Goal: Task Accomplishment & Management: Use online tool/utility

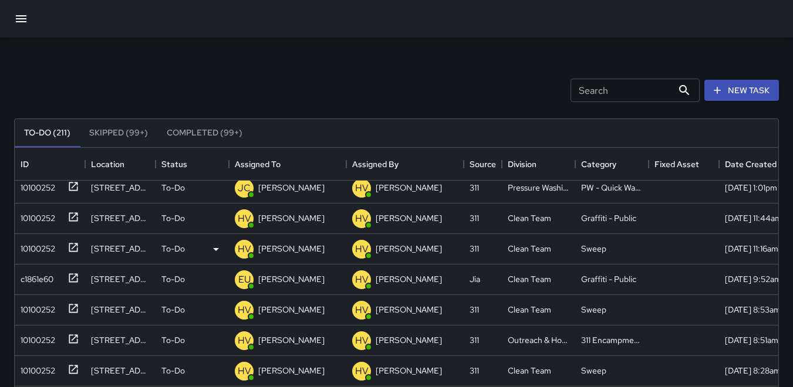
scroll to position [59, 0]
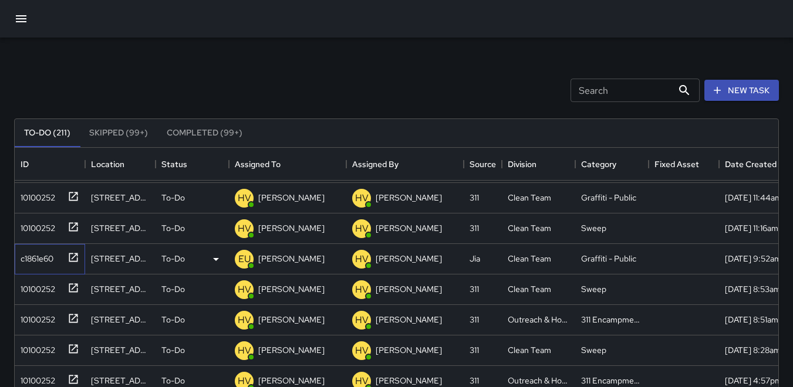
click at [38, 254] on div "c1861e60" at bounding box center [35, 256] width 38 height 16
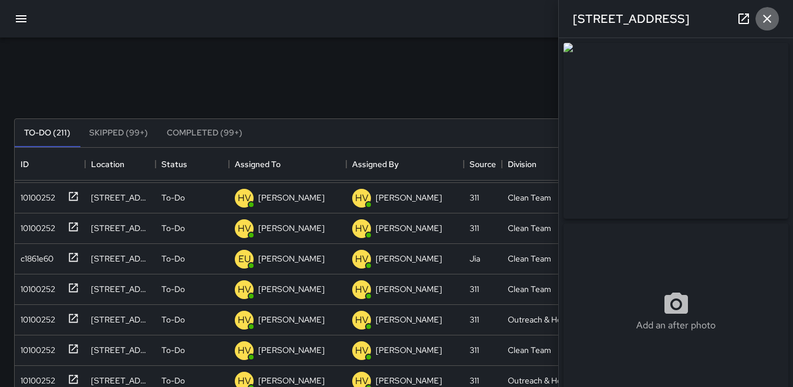
click at [770, 25] on icon "button" at bounding box center [767, 19] width 14 height 14
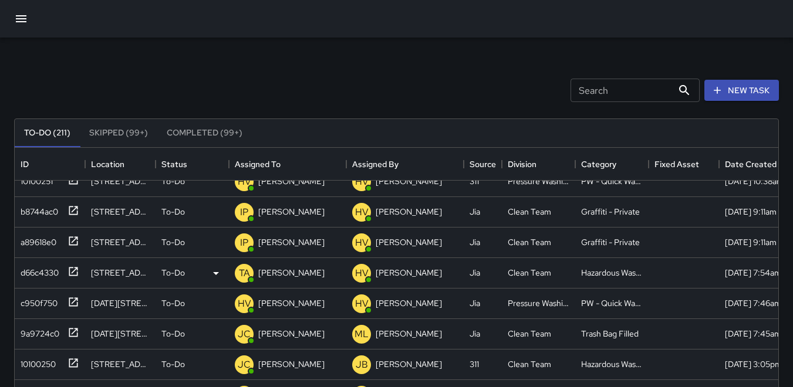
scroll to position [1233, 0]
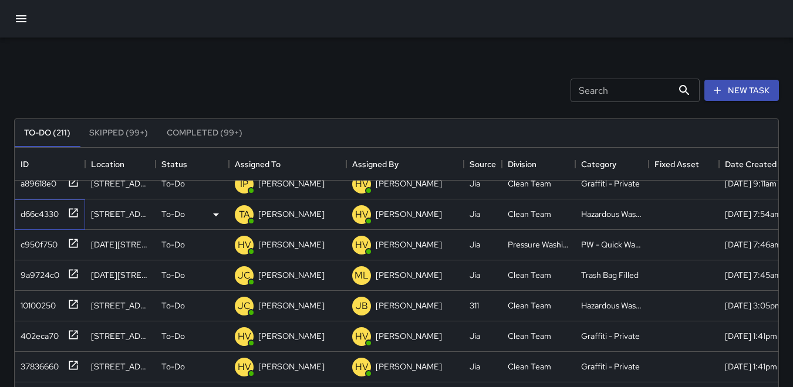
click at [25, 210] on div "d66c4330" at bounding box center [37, 212] width 43 height 16
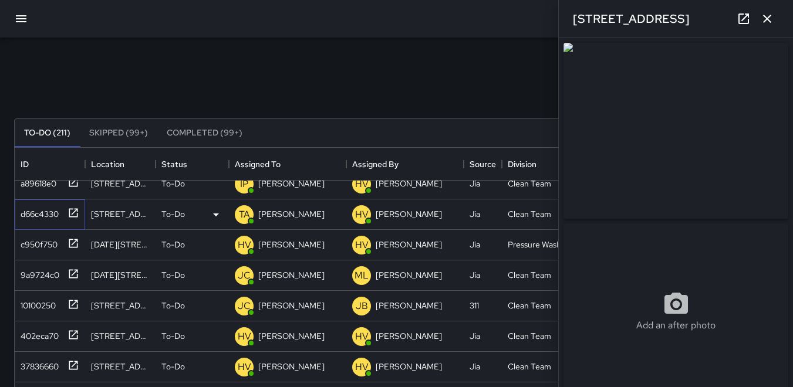
type input "**********"
click at [764, 19] on icon "button" at bounding box center [767, 19] width 14 height 14
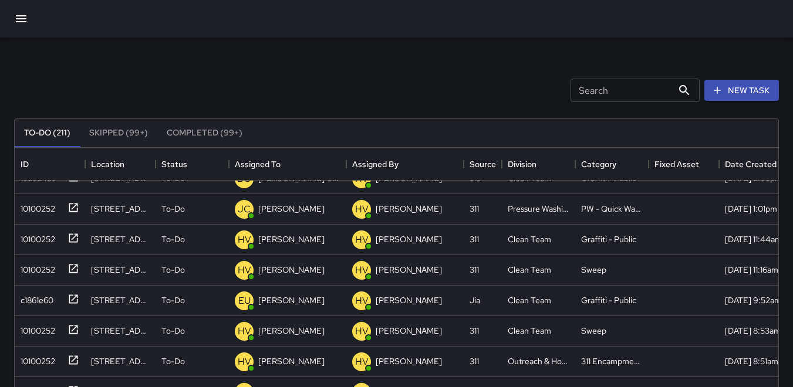
scroll to position [0, 0]
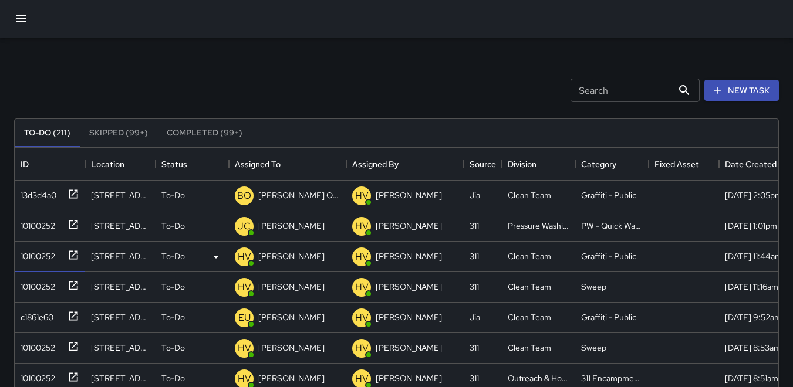
click at [59, 254] on div "10100252" at bounding box center [47, 254] width 63 height 19
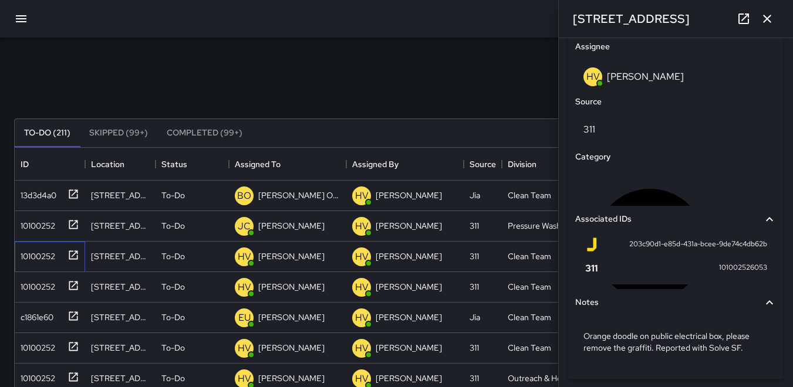
scroll to position [697, 0]
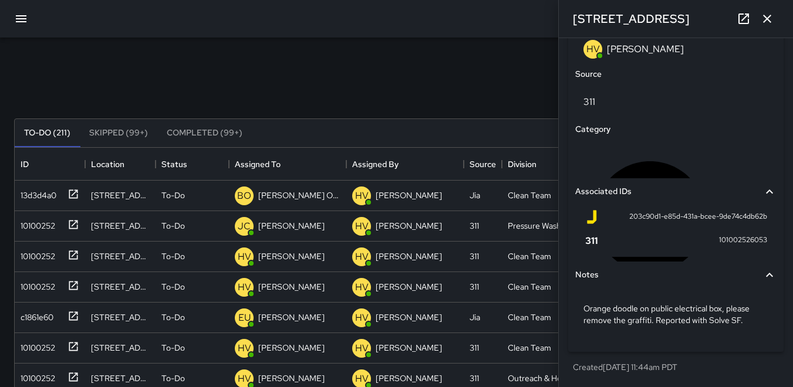
click at [766, 22] on icon "button" at bounding box center [767, 19] width 14 height 14
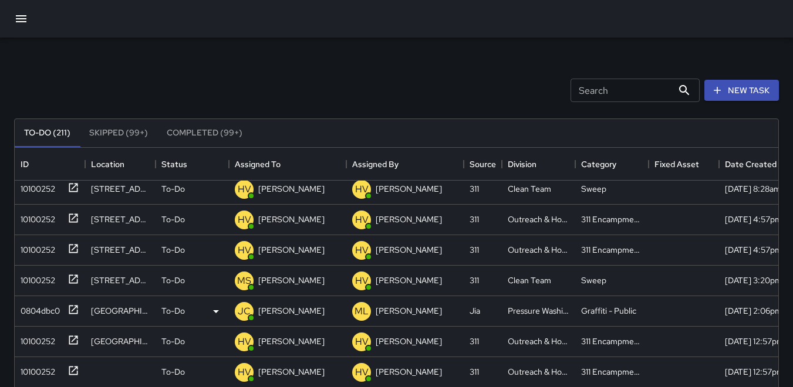
scroll to position [235, 0]
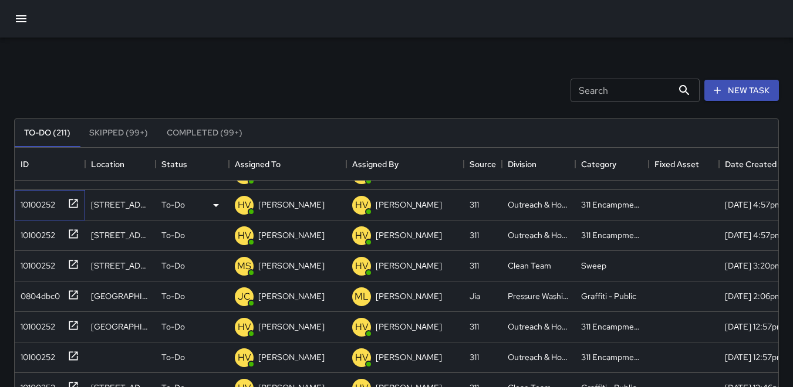
click at [38, 205] on div "10100252" at bounding box center [35, 202] width 39 height 16
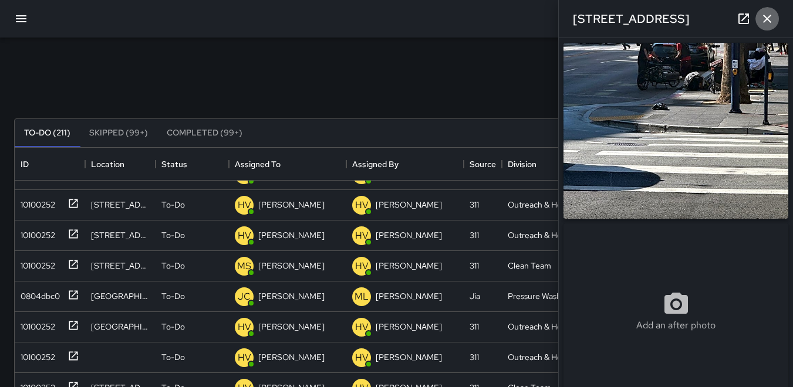
click at [763, 18] on icon "button" at bounding box center [767, 19] width 14 height 14
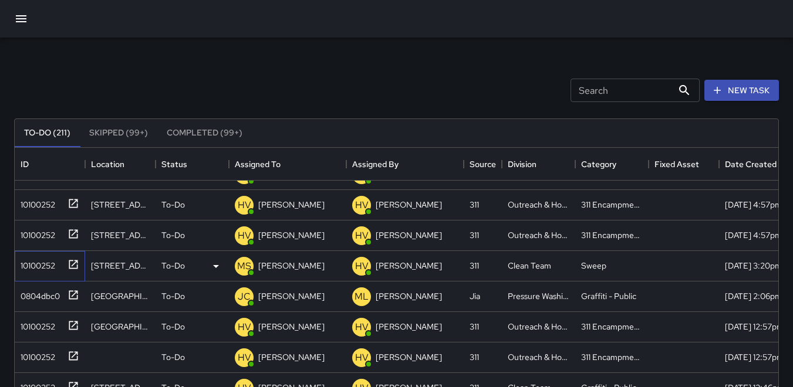
click at [39, 259] on div "10100252" at bounding box center [35, 263] width 39 height 16
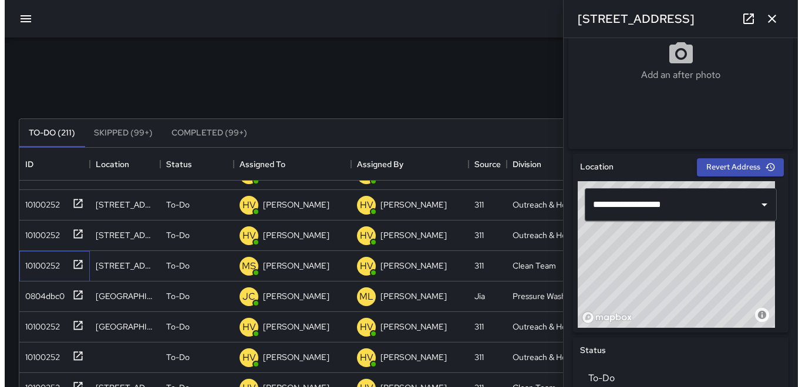
scroll to position [176, 0]
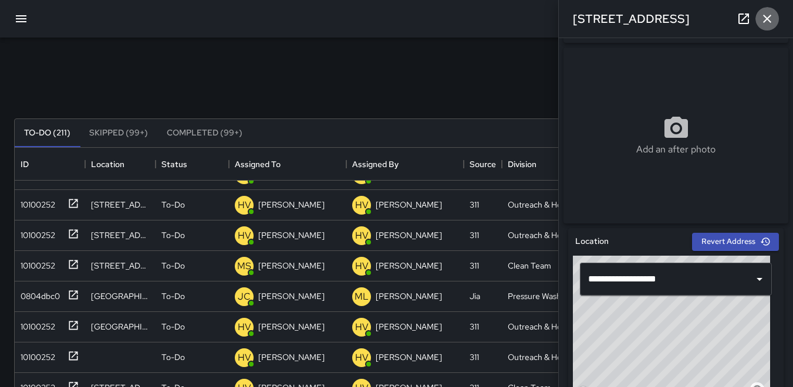
click at [769, 16] on icon "button" at bounding box center [767, 19] width 14 height 14
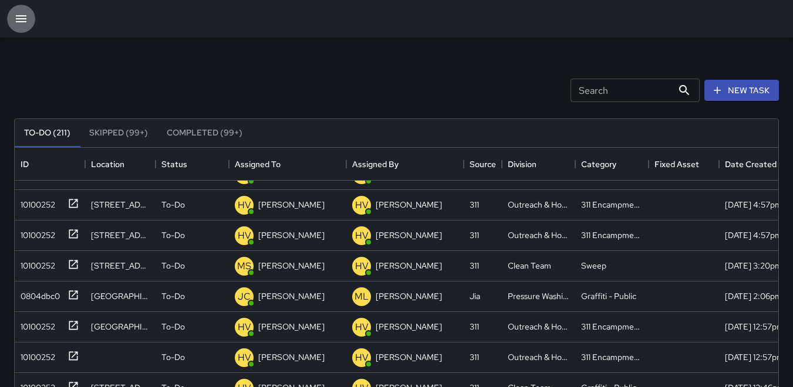
click at [19, 16] on icon "button" at bounding box center [21, 18] width 11 height 7
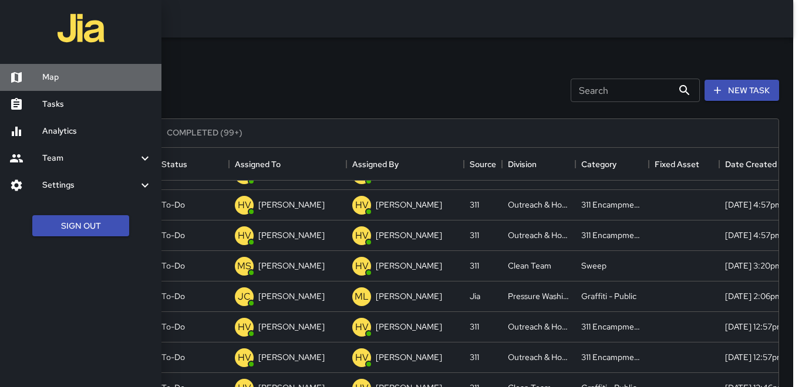
click at [42, 75] on div at bounding box center [25, 77] width 33 height 14
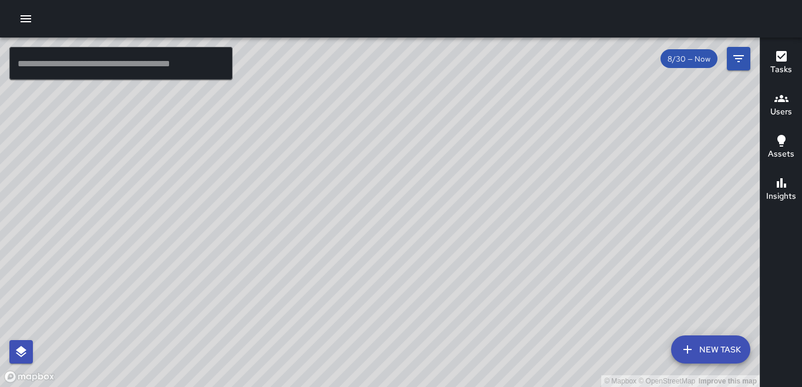
click at [782, 105] on icon "button" at bounding box center [781, 99] width 14 height 14
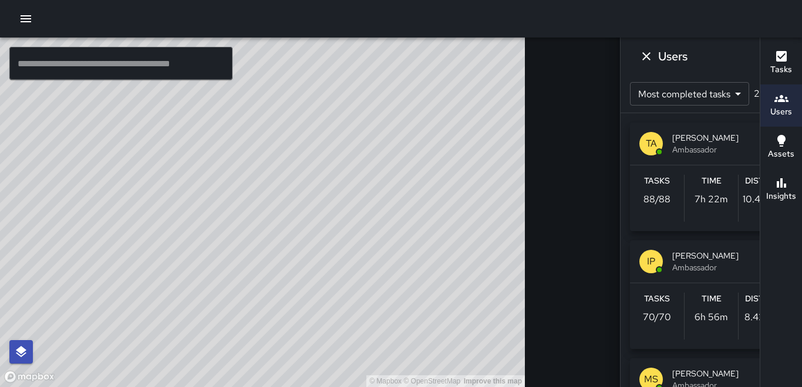
click at [745, 181] on h6 "Distance" at bounding box center [765, 181] width 41 height 13
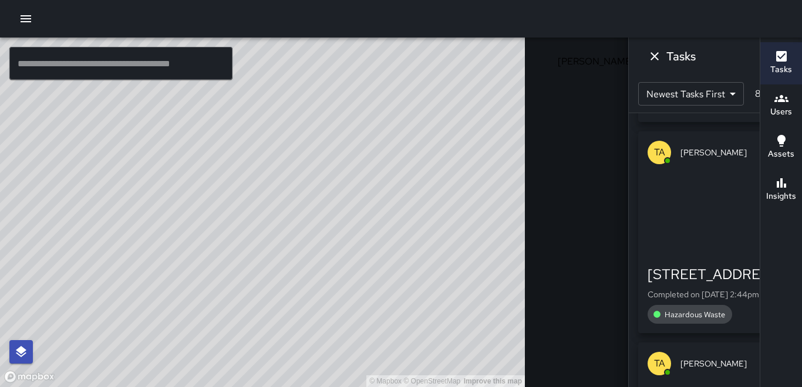
scroll to position [411, 0]
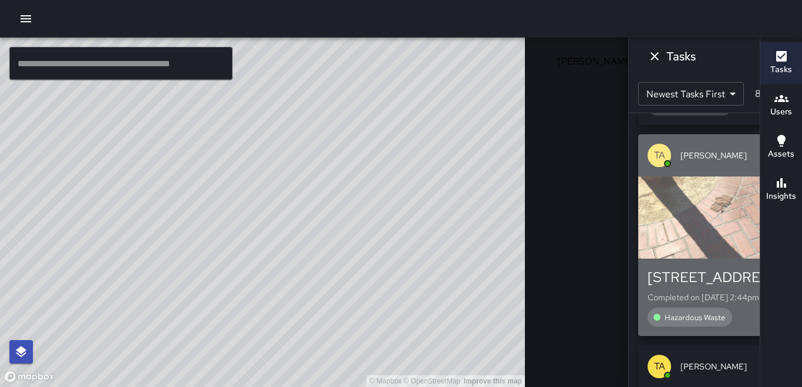
click at [638, 191] on div "button" at bounding box center [715, 218] width 154 height 82
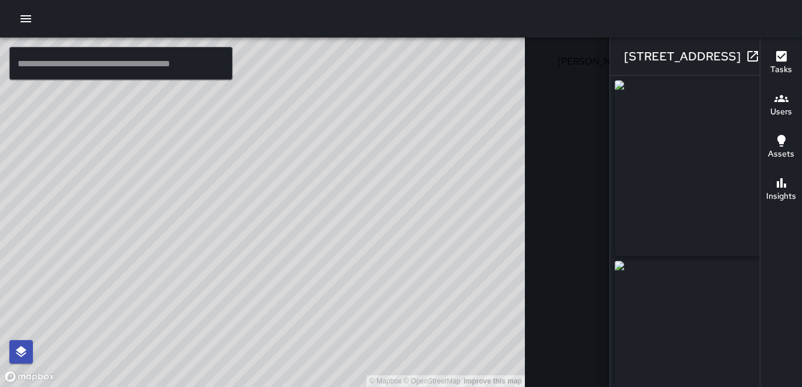
type input "**********"
drag, startPoint x: 612, startPoint y: 191, endPoint x: 726, endPoint y: 59, distance: 174.0
click at [764, 59] on button "button" at bounding box center [775, 56] width 23 height 23
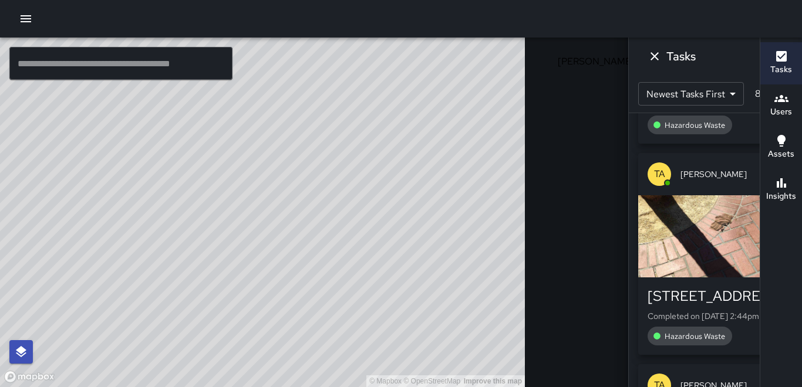
scroll to position [622, 0]
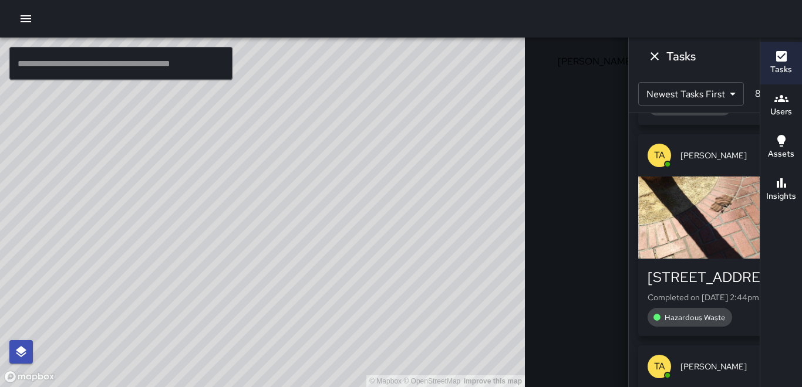
click at [643, 62] on icon at bounding box center [649, 58] width 12 height 12
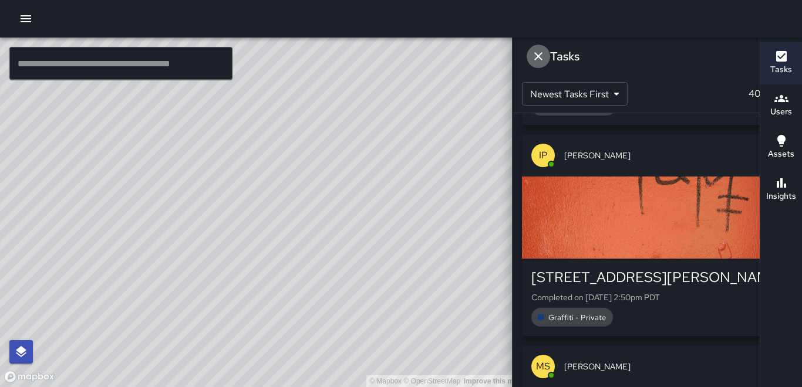
click at [542, 54] on icon "Dismiss" at bounding box center [538, 56] width 8 height 8
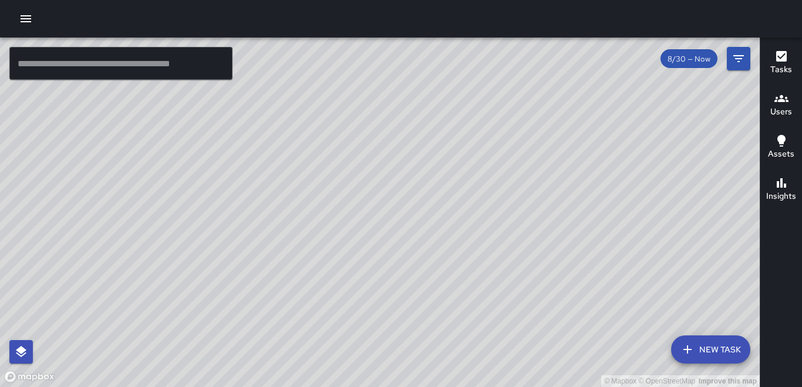
click at [774, 111] on h6 "Users" at bounding box center [781, 112] width 22 height 13
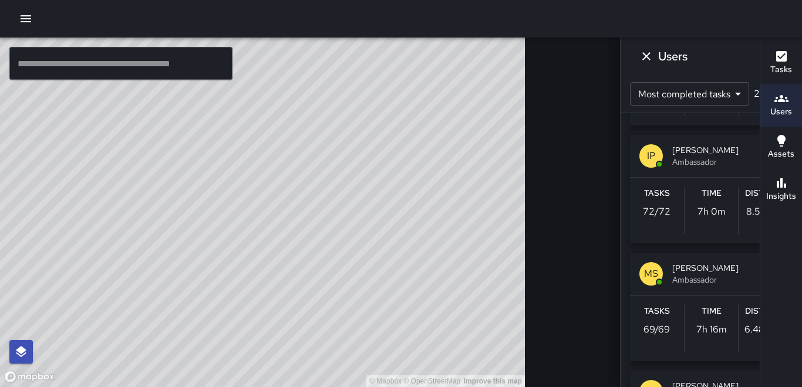
scroll to position [117, 0]
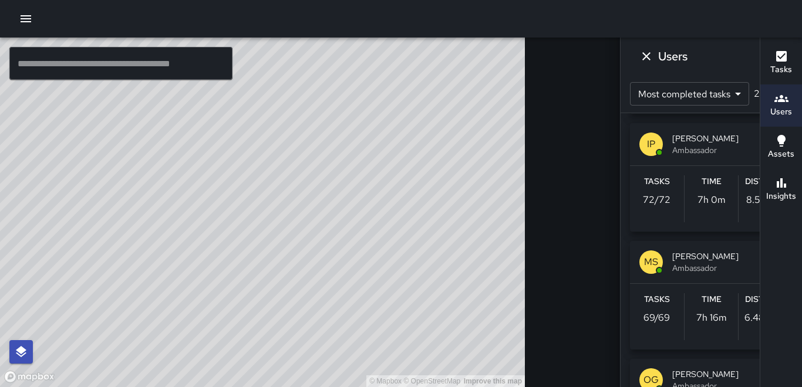
click at [746, 196] on p "8.51 miles" at bounding box center [765, 200] width 39 height 14
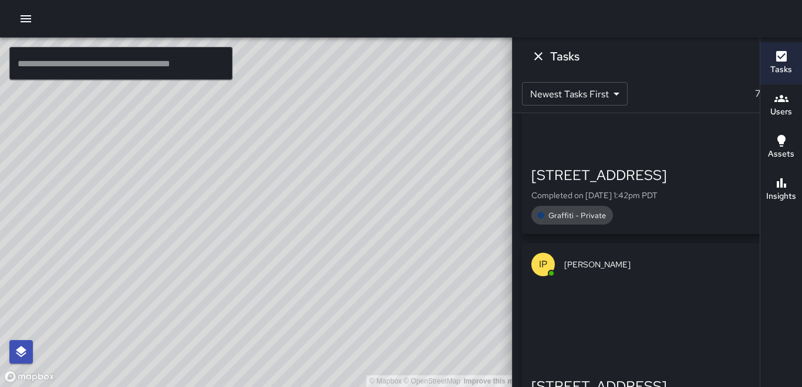
scroll to position [1086, 0]
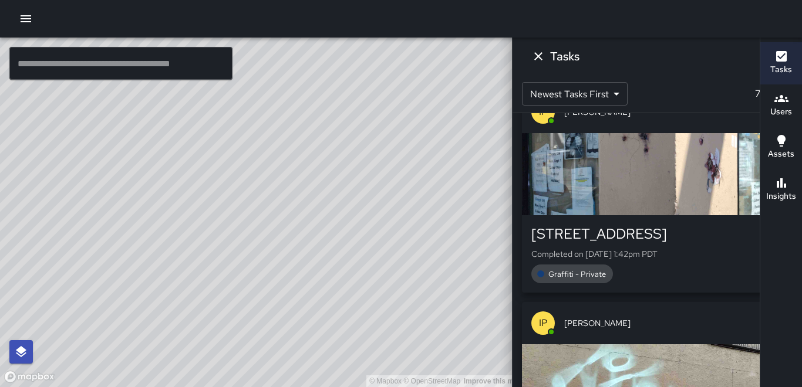
click at [718, 187] on div "button" at bounding box center [657, 174] width 271 height 82
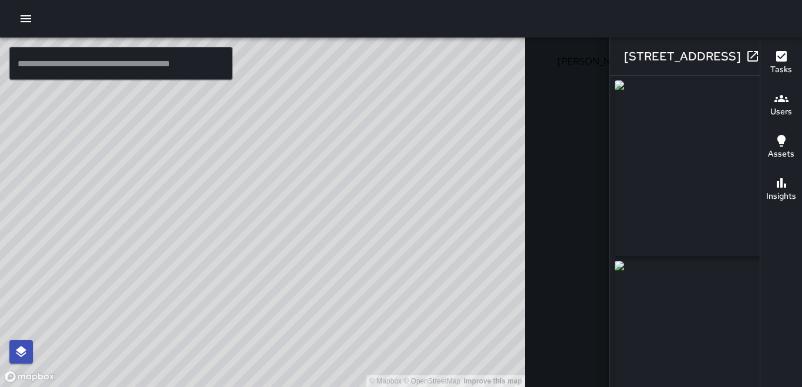
click at [769, 55] on icon "button" at bounding box center [776, 56] width 14 height 14
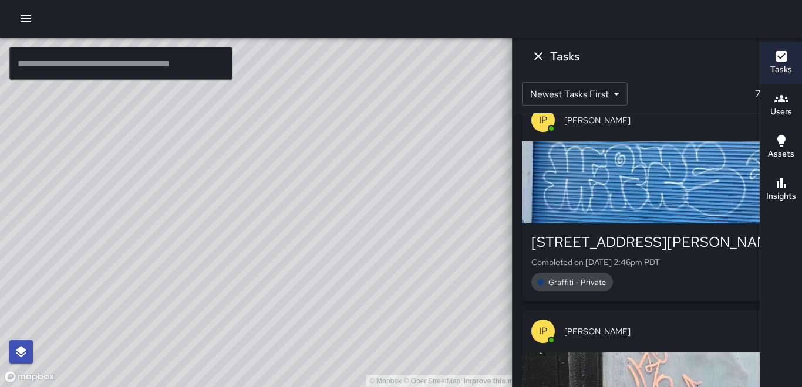
scroll to position [381, 0]
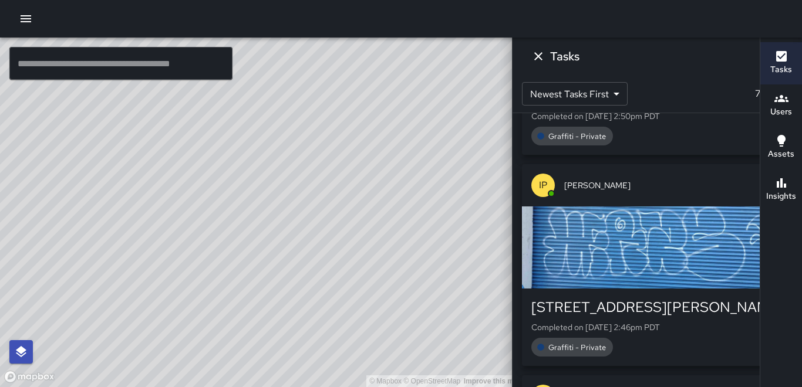
click at [616, 217] on div "button" at bounding box center [657, 248] width 271 height 82
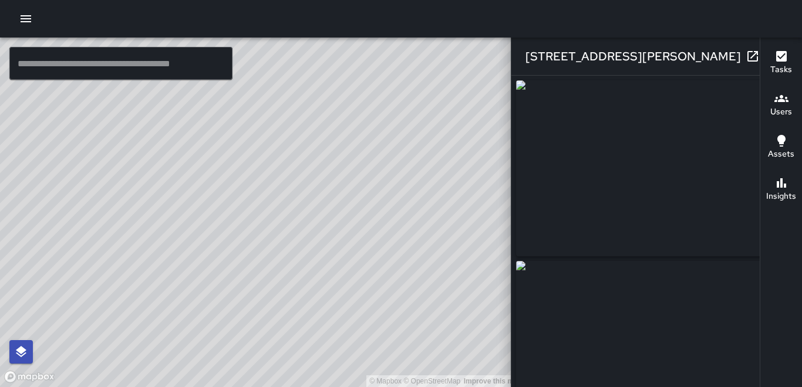
click at [780, 296] on div "Tasks Users Assets Insights" at bounding box center [781, 213] width 42 height 350
click at [642, 58] on icon at bounding box center [649, 57] width 14 height 14
click at [772, 56] on icon "button" at bounding box center [776, 56] width 8 height 8
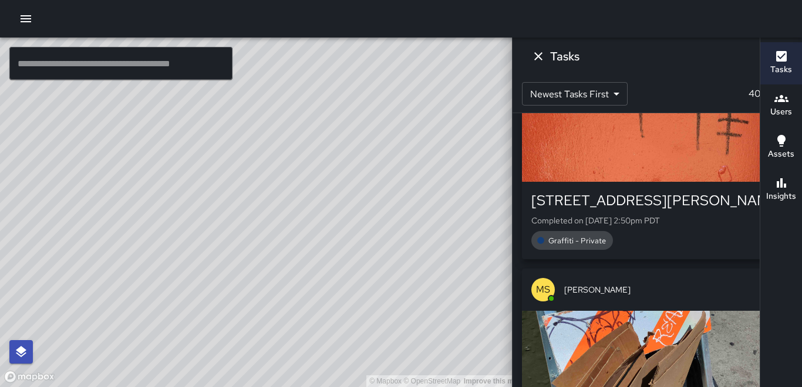
scroll to position [1558, 0]
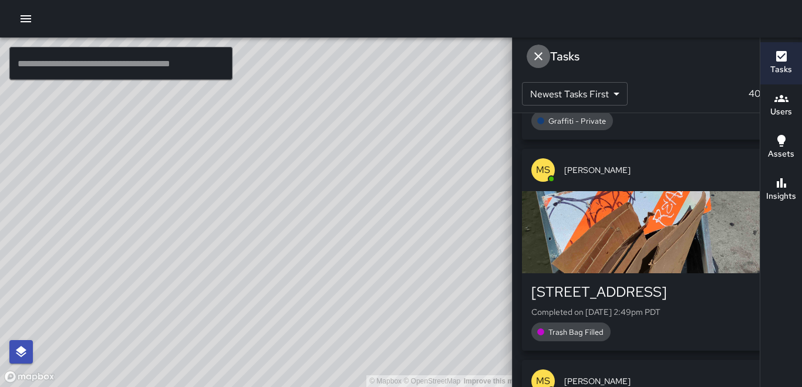
click at [545, 54] on icon "Dismiss" at bounding box center [538, 56] width 14 height 14
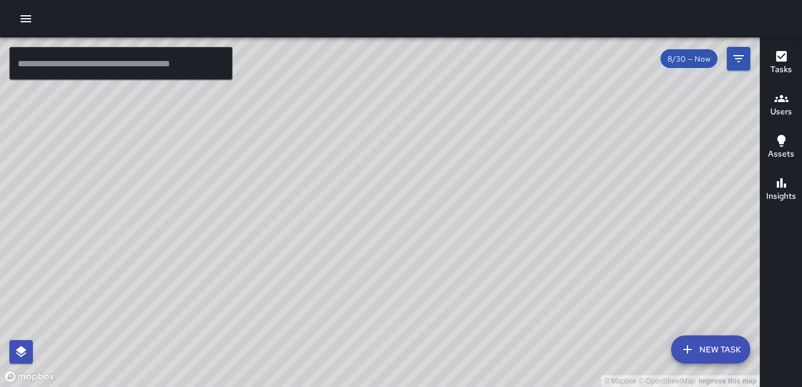
drag, startPoint x: 256, startPoint y: 346, endPoint x: 301, endPoint y: 293, distance: 69.6
click at [301, 293] on div "© Mapbox © OpenStreetMap Improve this map" at bounding box center [380, 213] width 760 height 350
drag, startPoint x: 259, startPoint y: 201, endPoint x: 201, endPoint y: 308, distance: 121.4
click at [201, 308] on div "© Mapbox © OpenStreetMap Improve this map" at bounding box center [380, 213] width 760 height 350
drag, startPoint x: 299, startPoint y: 278, endPoint x: 309, endPoint y: 151, distance: 127.2
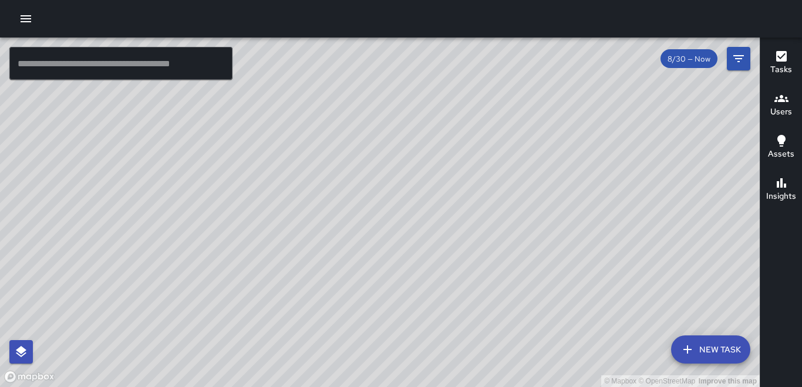
click at [309, 151] on div "© Mapbox © OpenStreetMap Improve this map" at bounding box center [380, 213] width 760 height 350
click at [781, 103] on icon "button" at bounding box center [781, 99] width 14 height 14
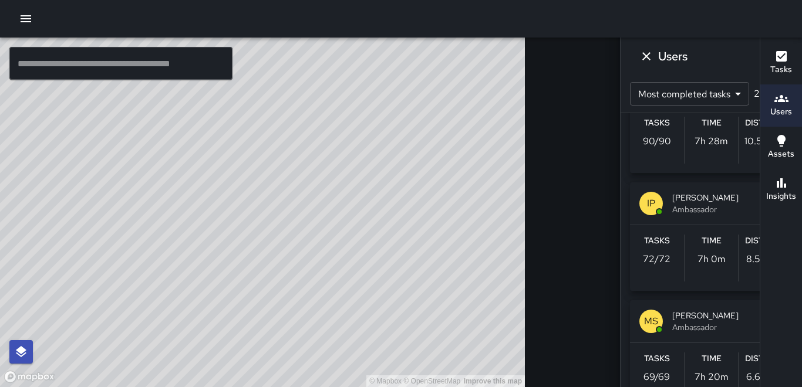
scroll to position [117, 0]
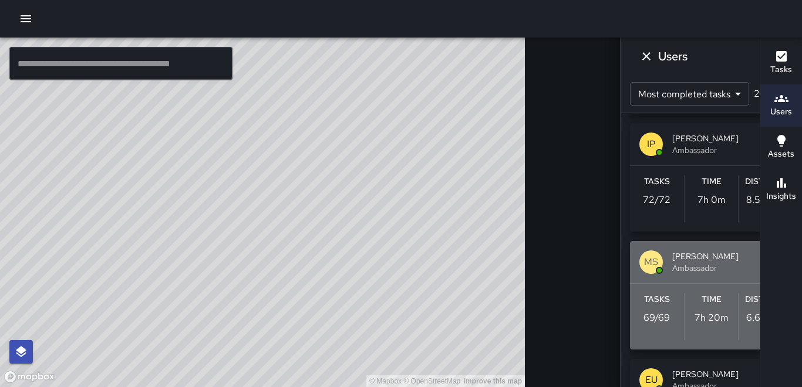
click at [746, 314] on p "6.61 miles" at bounding box center [765, 318] width 39 height 14
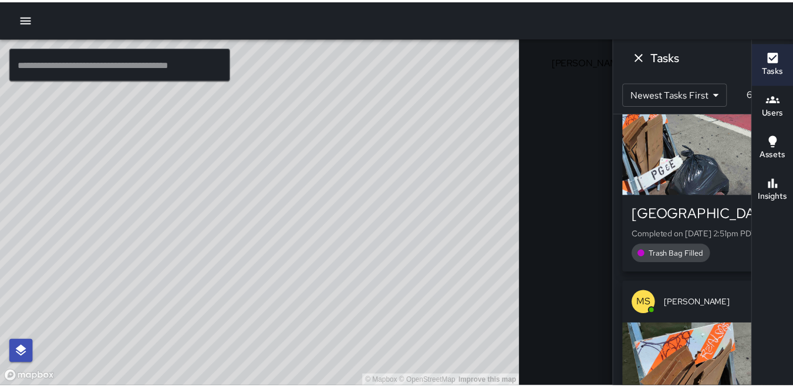
scroll to position [0, 0]
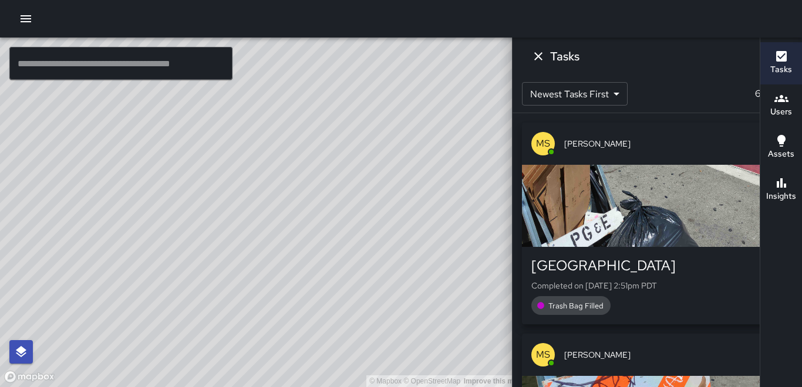
click at [645, 200] on div "button" at bounding box center [657, 206] width 271 height 82
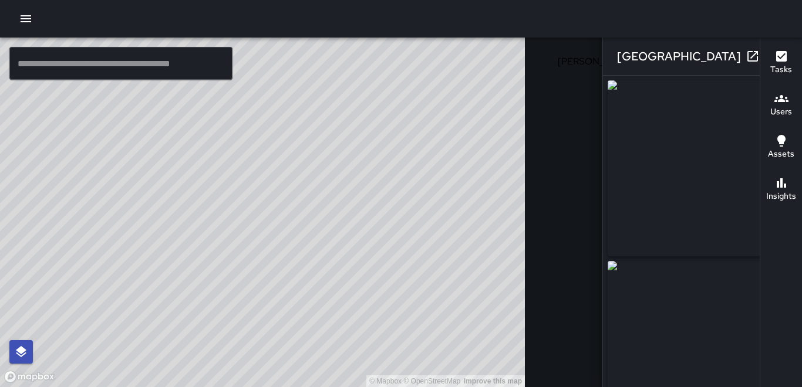
type input "**********"
click at [772, 58] on icon "button" at bounding box center [776, 56] width 8 height 8
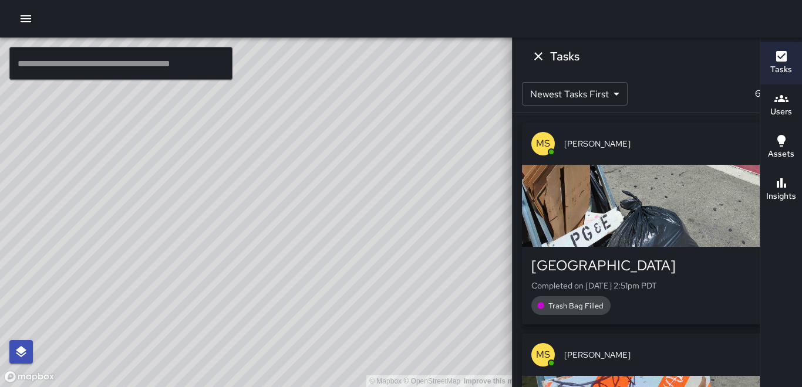
click at [642, 58] on icon at bounding box center [649, 57] width 14 height 14
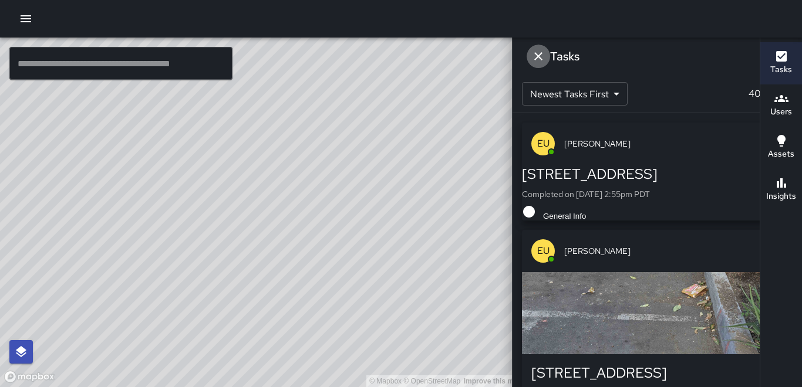
click at [545, 53] on icon "Dismiss" at bounding box center [538, 56] width 14 height 14
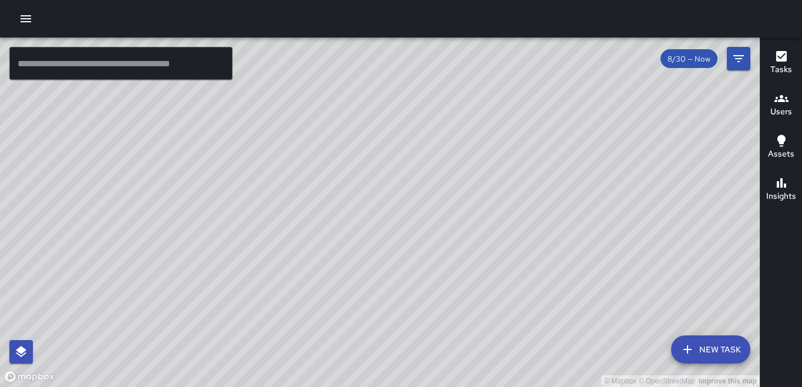
drag, startPoint x: 296, startPoint y: 156, endPoint x: 275, endPoint y: 243, distance: 90.0
click at [275, 243] on div "© Mapbox © OpenStreetMap Improve this map" at bounding box center [380, 213] width 760 height 350
click at [784, 265] on div "Tasks Users Assets Insights" at bounding box center [781, 213] width 42 height 350
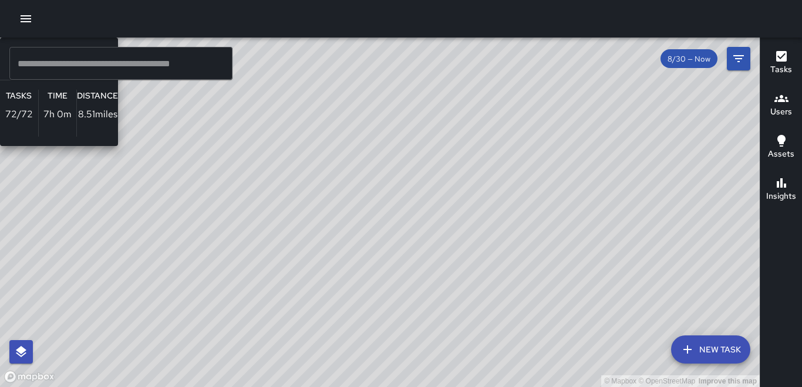
drag, startPoint x: 447, startPoint y: 72, endPoint x: 444, endPoint y: 103, distance: 31.3
click at [444, 103] on div "© Mapbox © OpenStreetMap Improve this map IP [PERSON_NAME] Ambassador Tasks 72 …" at bounding box center [380, 213] width 760 height 350
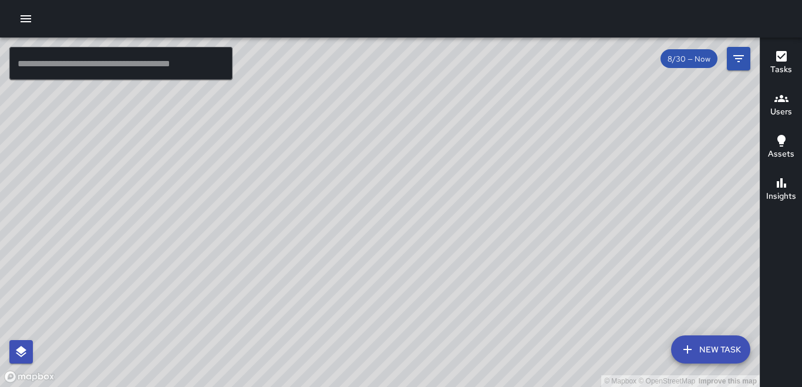
click at [787, 274] on div "Tasks Users Assets Insights" at bounding box center [781, 213] width 42 height 350
click at [22, 14] on icon "button" at bounding box center [26, 19] width 14 height 14
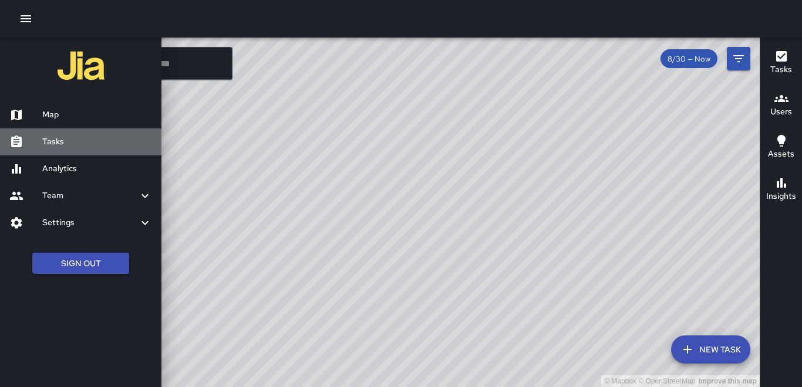
click at [49, 144] on h6 "Tasks" at bounding box center [97, 142] width 110 height 13
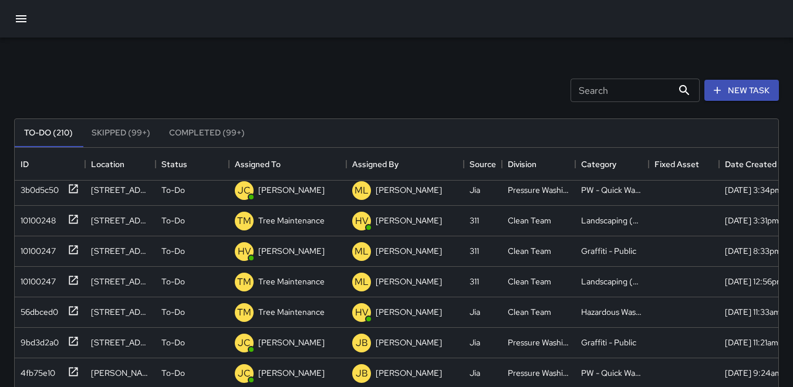
scroll to position [2114, 0]
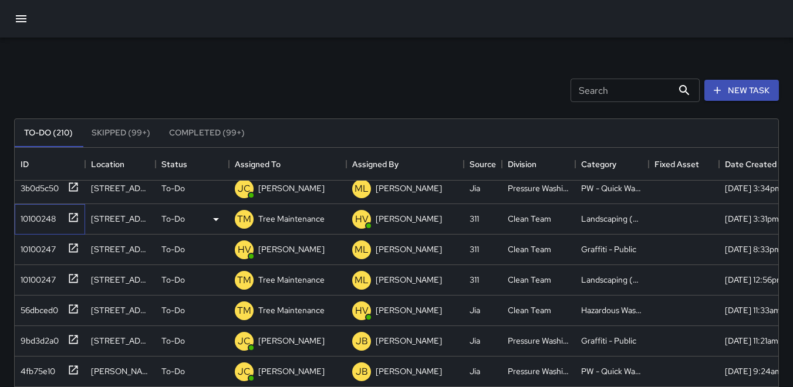
click at [26, 211] on div "10100248" at bounding box center [36, 216] width 40 height 16
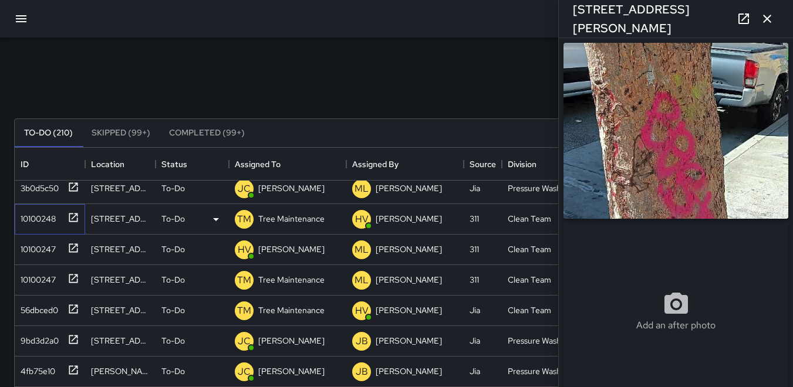
type input "**********"
click at [39, 246] on div "10100247" at bounding box center [36, 247] width 40 height 16
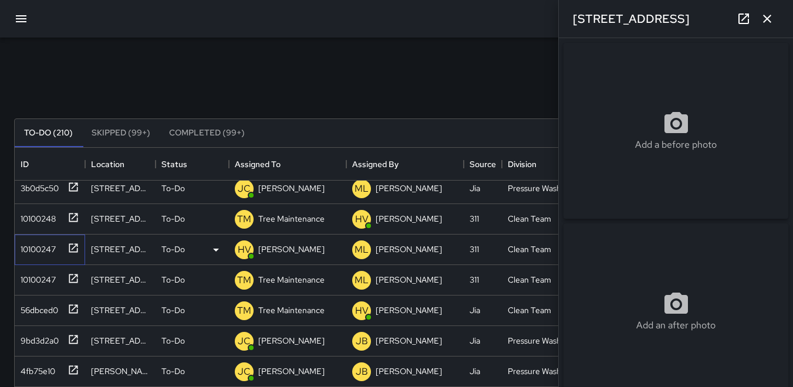
type input "**********"
click at [41, 275] on div "10100247" at bounding box center [36, 277] width 40 height 16
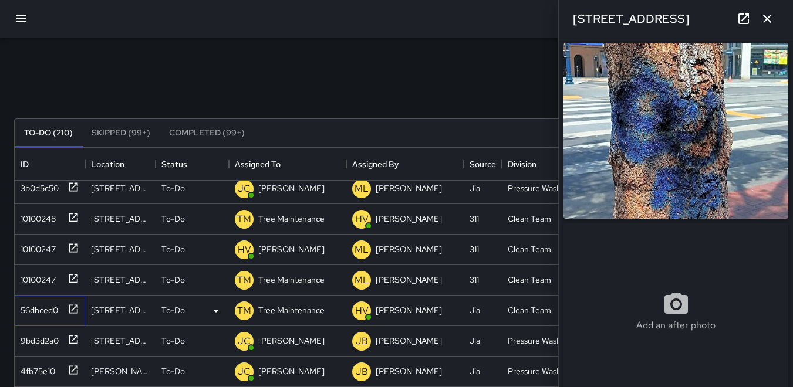
click at [42, 303] on div "56dbced0" at bounding box center [37, 308] width 42 height 16
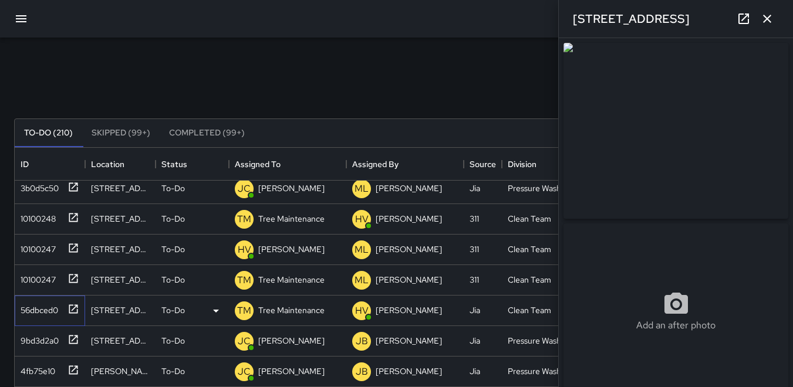
type input "**********"
click at [48, 330] on div "9bd3d2a0" at bounding box center [47, 338] width 63 height 19
click at [50, 366] on div "4fb75e10" at bounding box center [35, 369] width 39 height 16
type input "**********"
click at [288, 72] on div "Search Search New Task" at bounding box center [397, 90] width 770 height 61
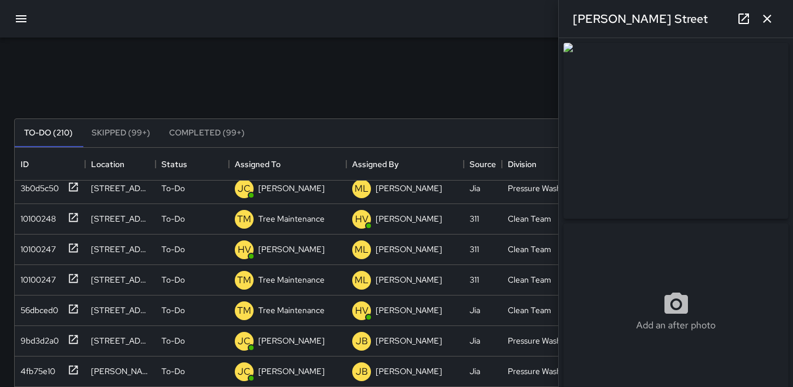
scroll to position [305, 0]
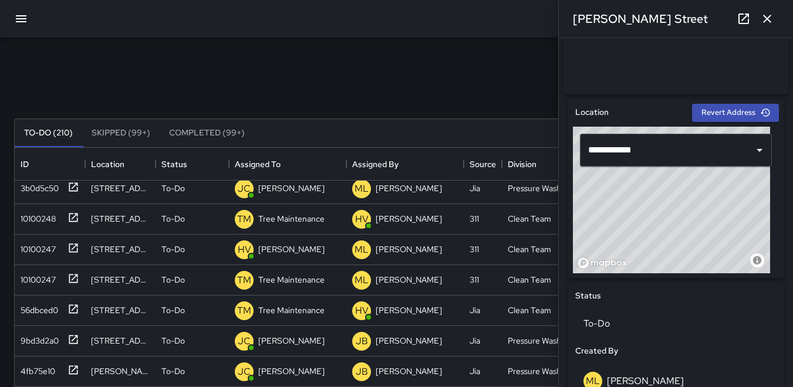
click at [412, 63] on div "Search Search New Task" at bounding box center [397, 90] width 770 height 61
click at [769, 16] on icon "button" at bounding box center [767, 19] width 14 height 14
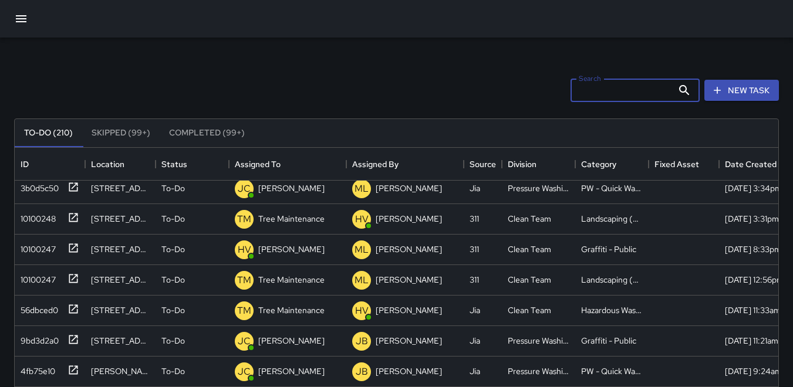
click at [574, 89] on input "Search" at bounding box center [622, 90] width 102 height 23
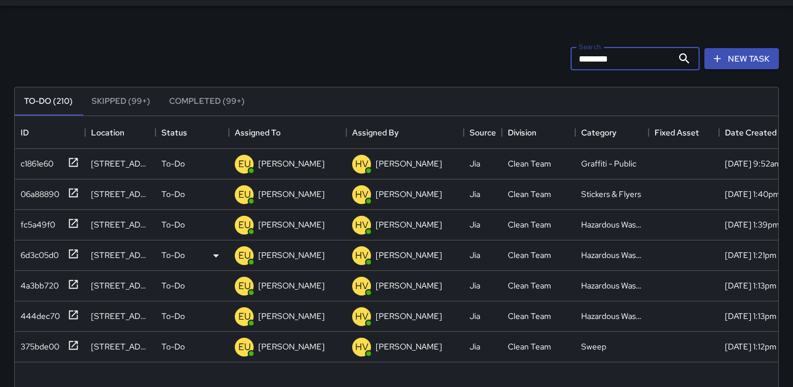
scroll to position [59, 0]
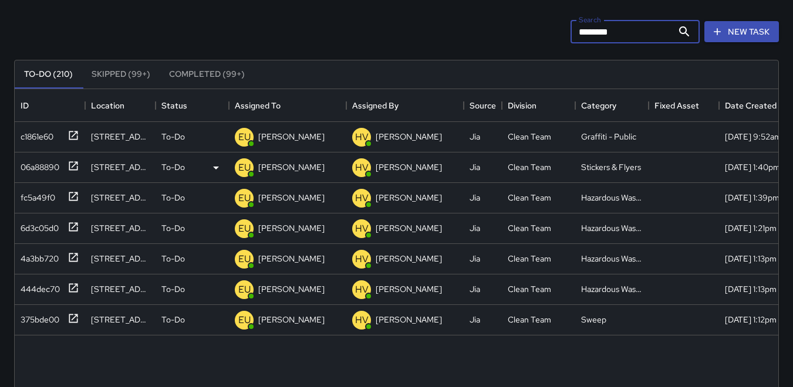
type input "********"
click at [245, 166] on p "EU" at bounding box center [244, 168] width 12 height 14
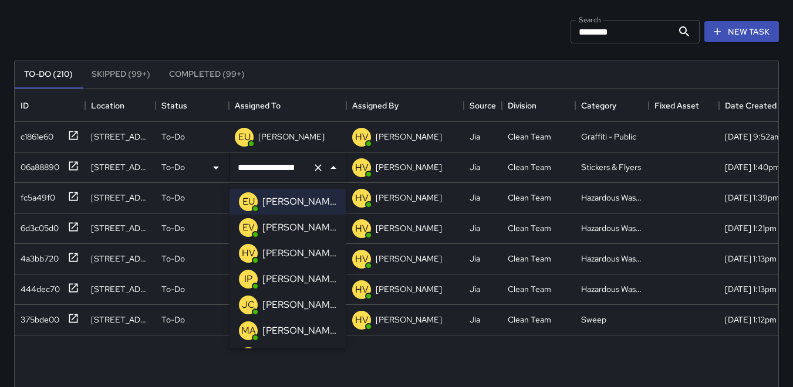
click at [246, 332] on p "MA" at bounding box center [248, 331] width 15 height 14
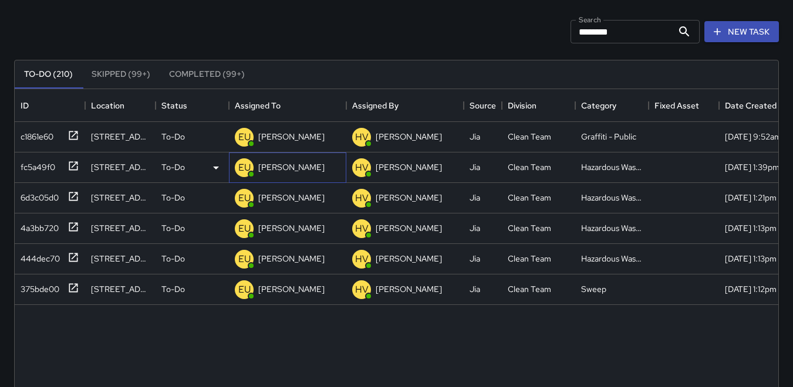
click at [243, 168] on p "EU" at bounding box center [244, 168] width 12 height 14
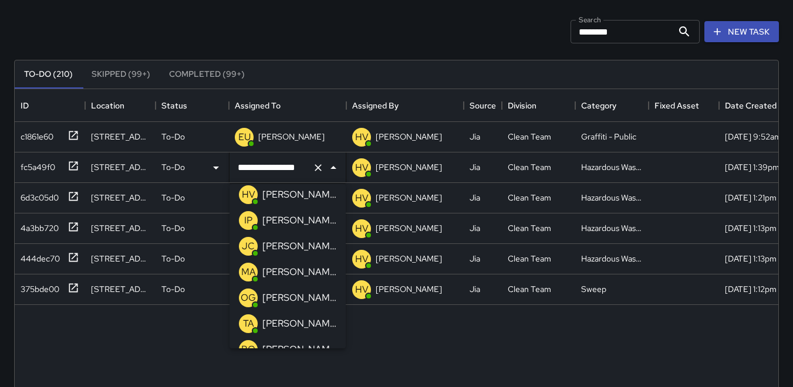
scroll to position [117, 0]
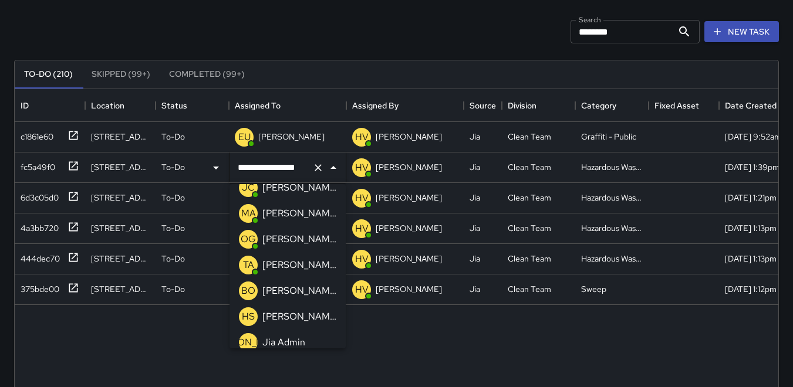
click at [247, 235] on p "OG" at bounding box center [248, 239] width 15 height 14
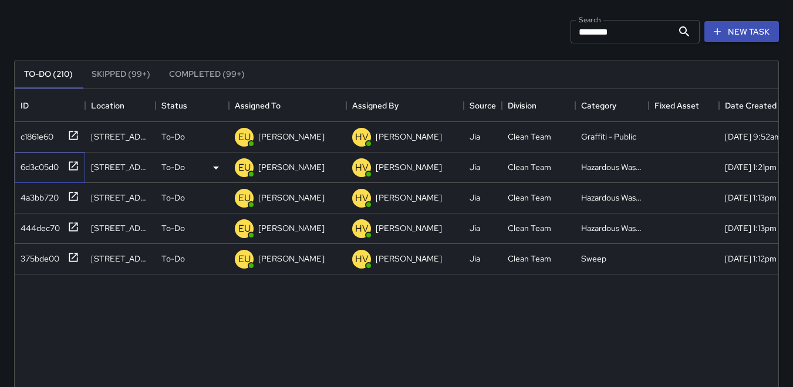
click at [39, 170] on div "6d3c05d0" at bounding box center [37, 165] width 43 height 16
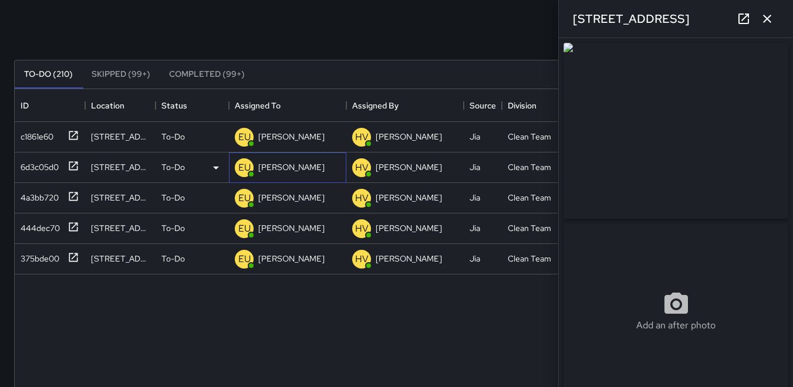
click at [242, 168] on p "EU" at bounding box center [244, 168] width 12 height 14
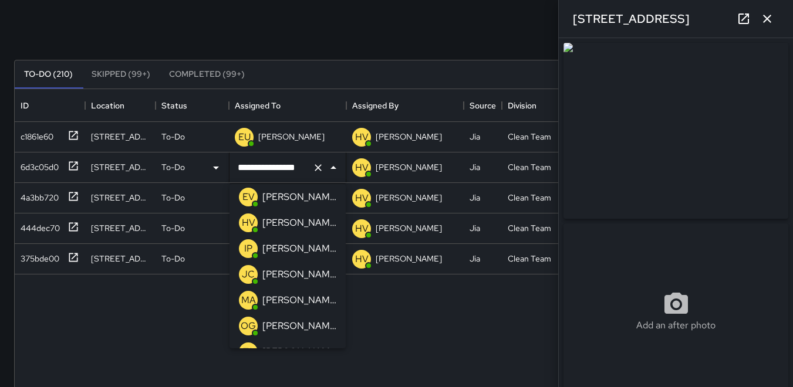
scroll to position [59, 0]
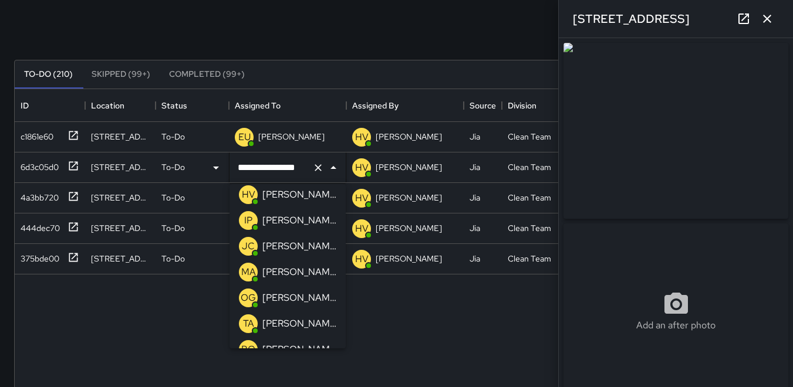
click at [247, 268] on p "MA" at bounding box center [248, 272] width 15 height 14
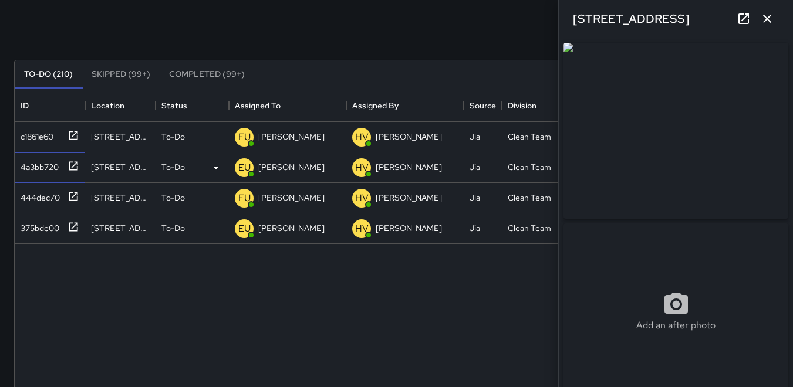
click at [43, 164] on div "4a3bb720" at bounding box center [37, 165] width 43 height 16
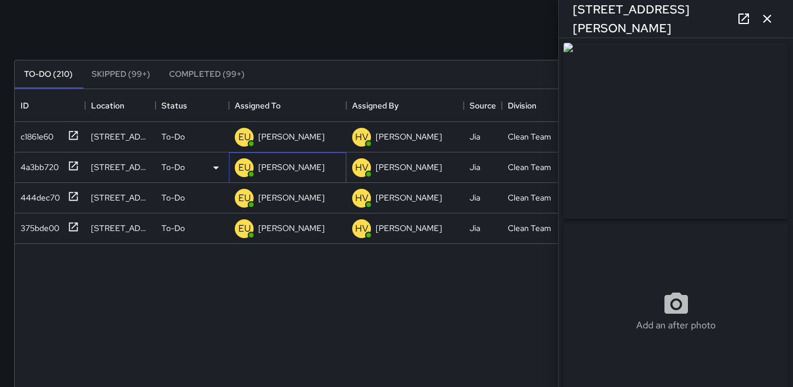
click at [246, 171] on p "EU" at bounding box center [244, 168] width 12 height 14
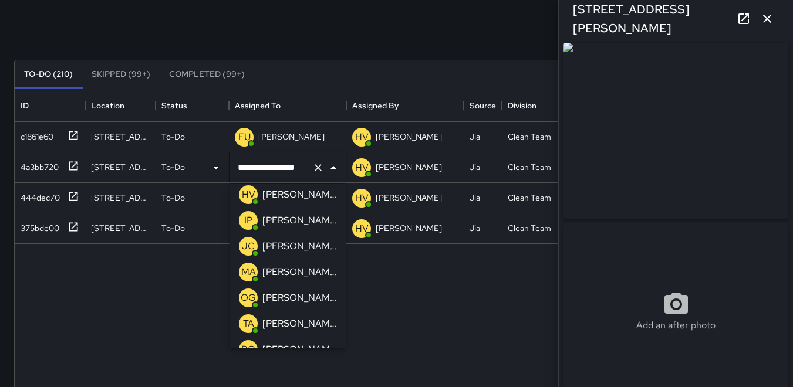
click at [251, 294] on p "OG" at bounding box center [248, 298] width 15 height 14
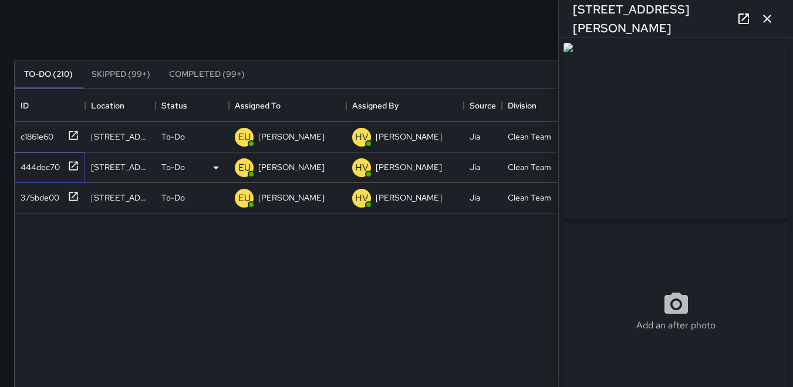
click at [52, 157] on div "444dec70" at bounding box center [38, 165] width 44 height 16
click at [240, 166] on p "EU" at bounding box center [244, 168] width 12 height 14
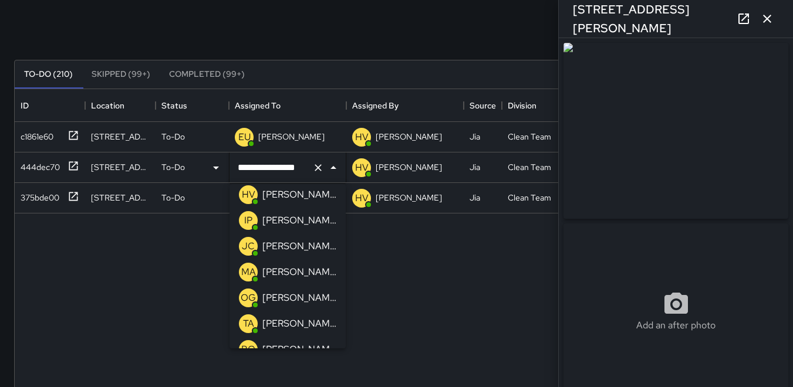
click at [249, 297] on p "OG" at bounding box center [248, 298] width 15 height 14
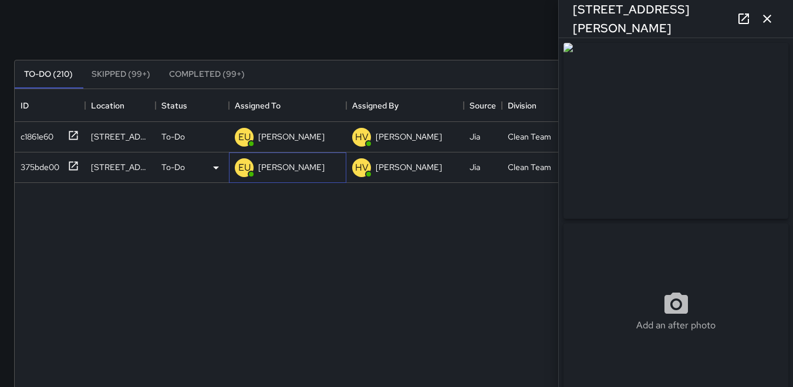
click at [244, 170] on p "EU" at bounding box center [244, 168] width 12 height 14
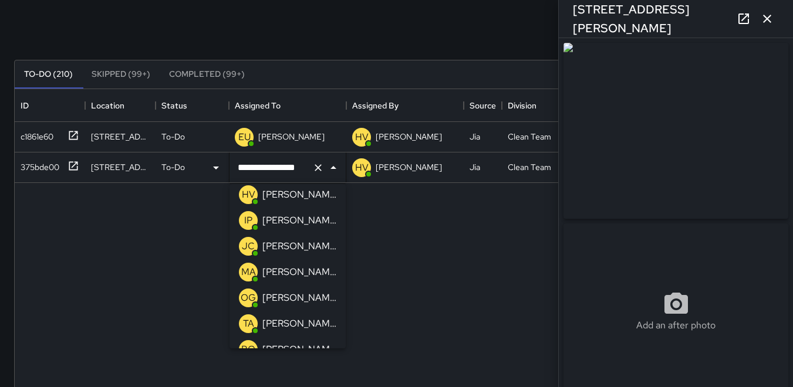
click at [248, 271] on p "MA" at bounding box center [248, 272] width 15 height 14
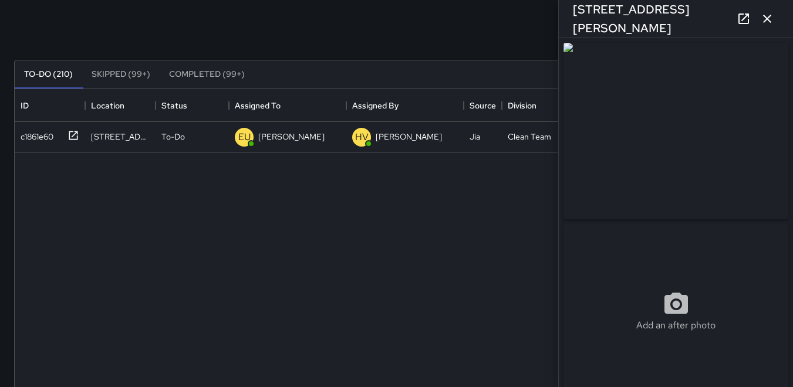
click at [767, 23] on icon "button" at bounding box center [767, 19] width 14 height 14
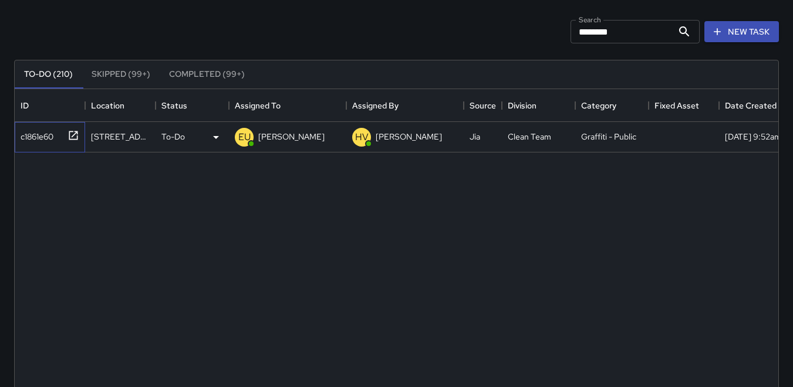
click at [41, 134] on div "c1861e60" at bounding box center [35, 134] width 38 height 16
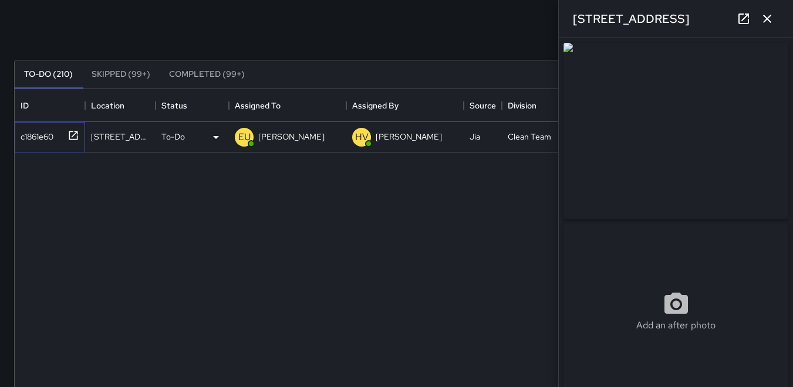
type input "**********"
click at [165, 267] on div "c1861e60 [STREET_ADDRESS] To-Do EU [PERSON_NAME] HV [PERSON_NAME] Jia Clean Tea…" at bounding box center [418, 354] width 807 height 464
click at [763, 21] on icon "button" at bounding box center [767, 19] width 14 height 14
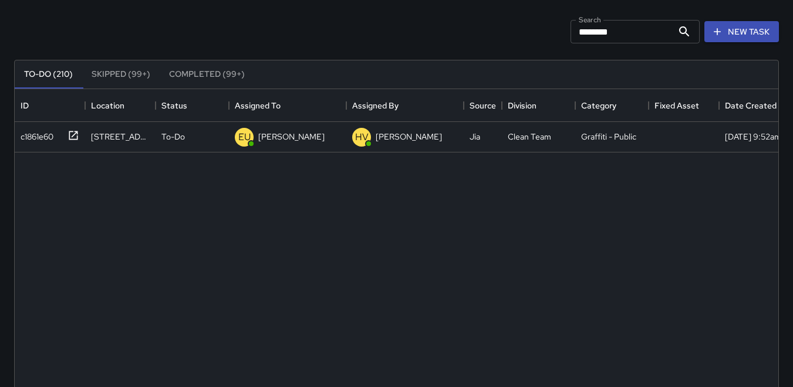
click at [622, 38] on input "********" at bounding box center [622, 31] width 102 height 23
type input "*"
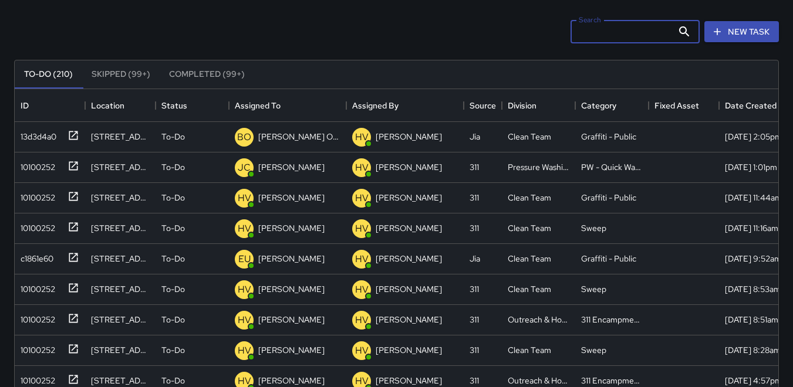
click at [573, 32] on input "Search" at bounding box center [622, 31] width 102 height 23
type input "*"
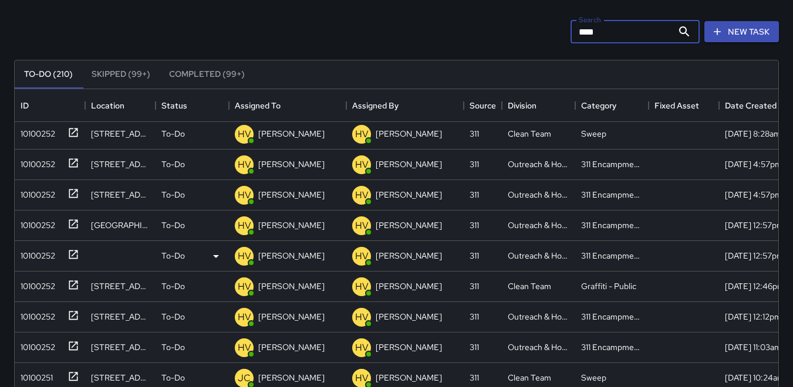
scroll to position [235, 0]
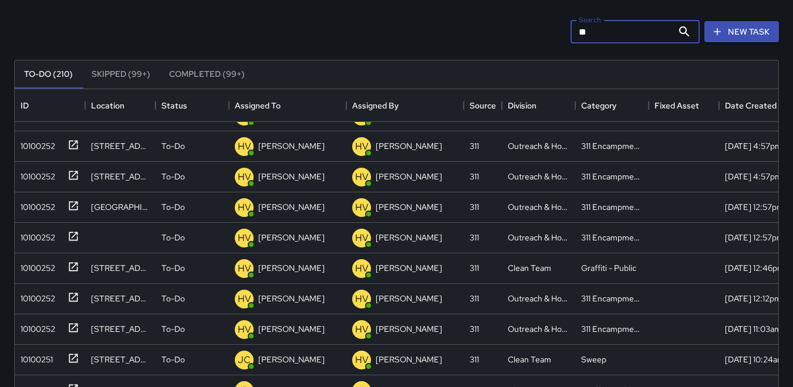
type input "*"
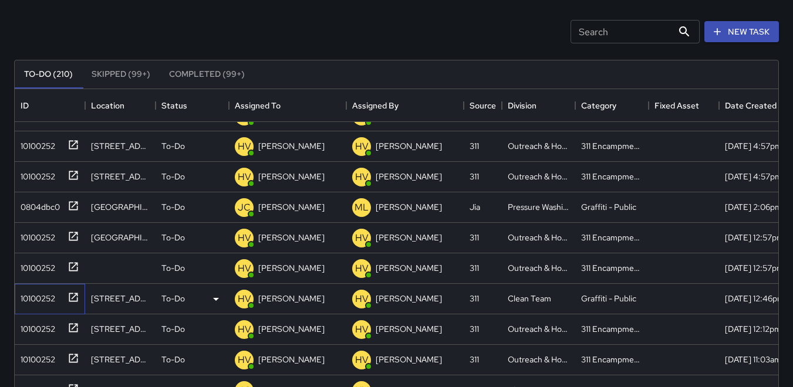
click at [36, 297] on div "10100252" at bounding box center [35, 296] width 39 height 16
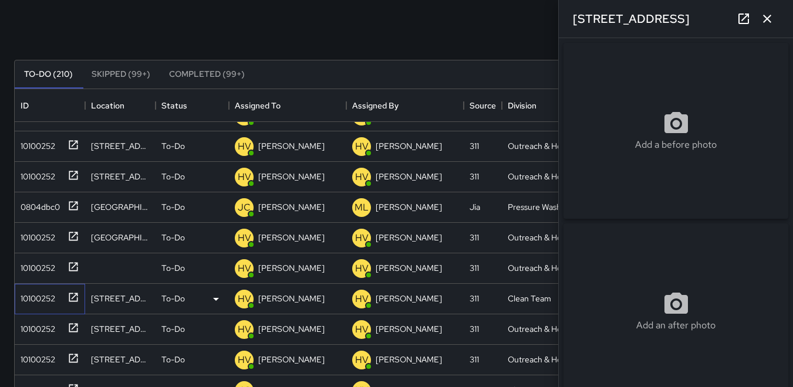
type input "**********"
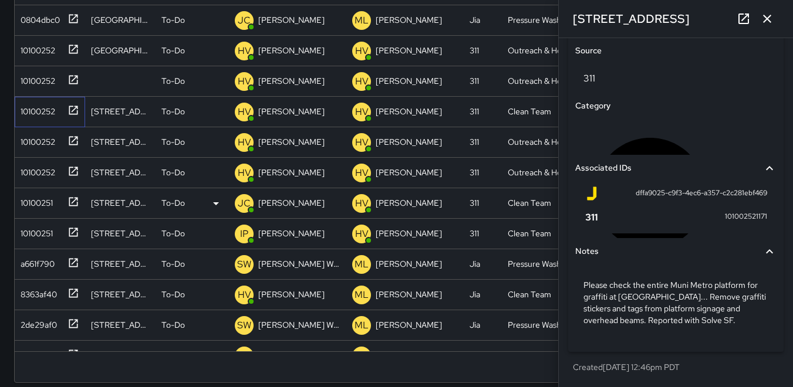
scroll to position [59, 0]
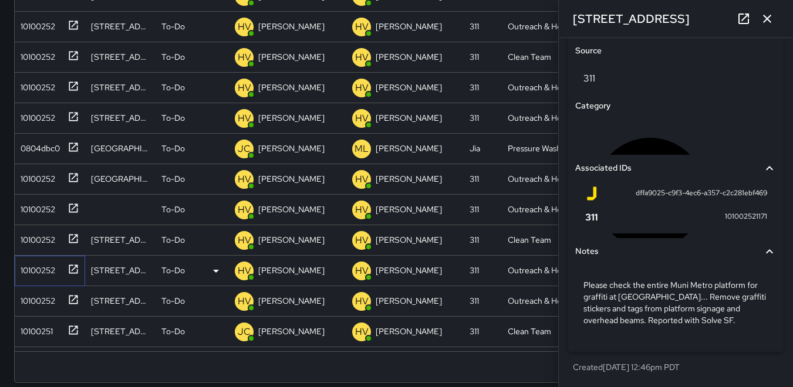
click at [38, 267] on div "10100252" at bounding box center [35, 268] width 39 height 16
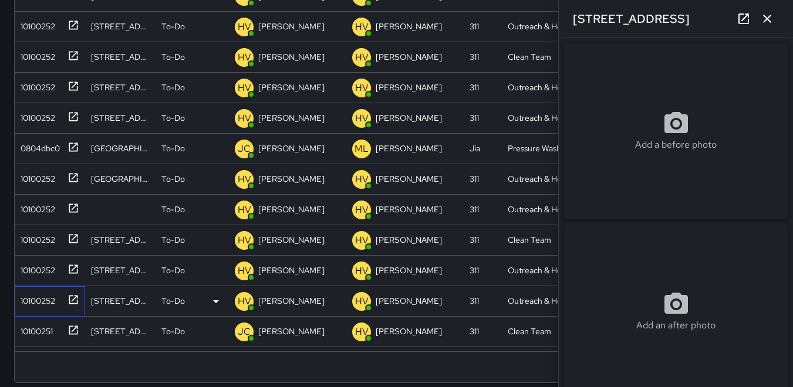
click at [39, 296] on div "10100252" at bounding box center [35, 299] width 39 height 16
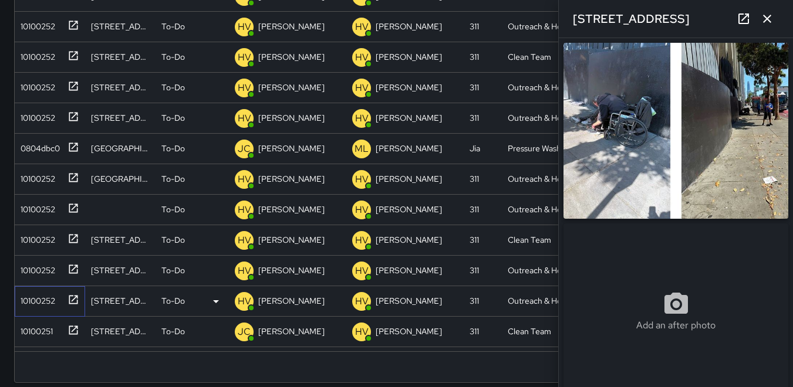
type input "**********"
click at [773, 14] on icon "button" at bounding box center [767, 19] width 14 height 14
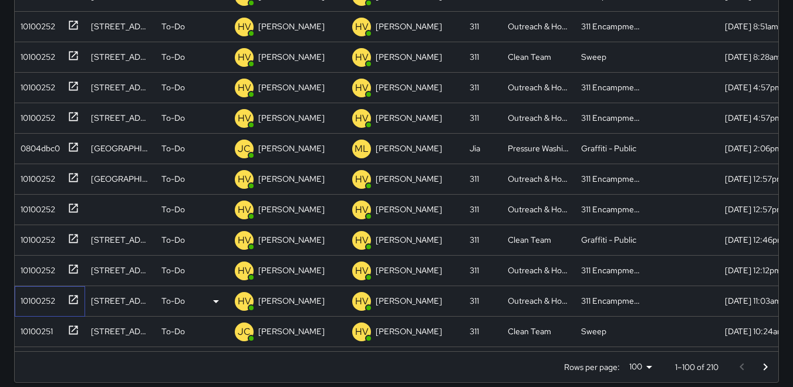
click at [38, 294] on div "10100252" at bounding box center [35, 299] width 39 height 16
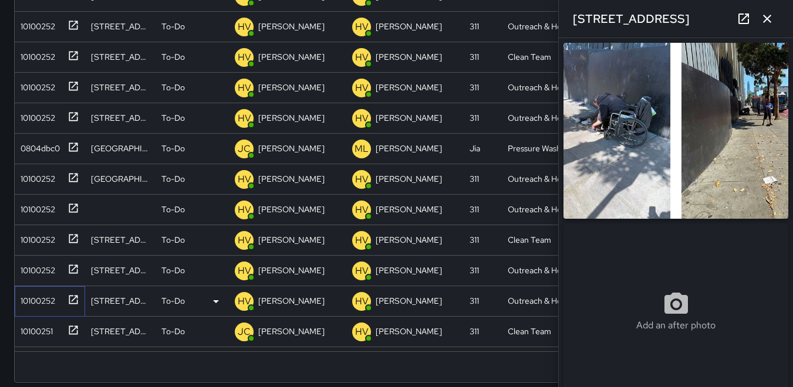
type input "**********"
click at [744, 132] on img at bounding box center [676, 131] width 225 height 176
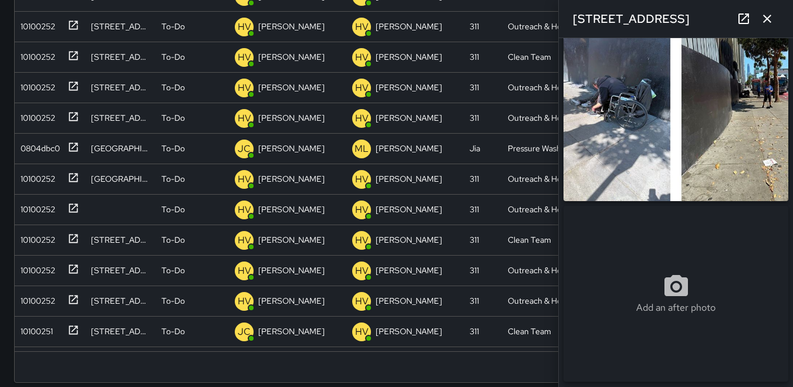
scroll to position [0, 0]
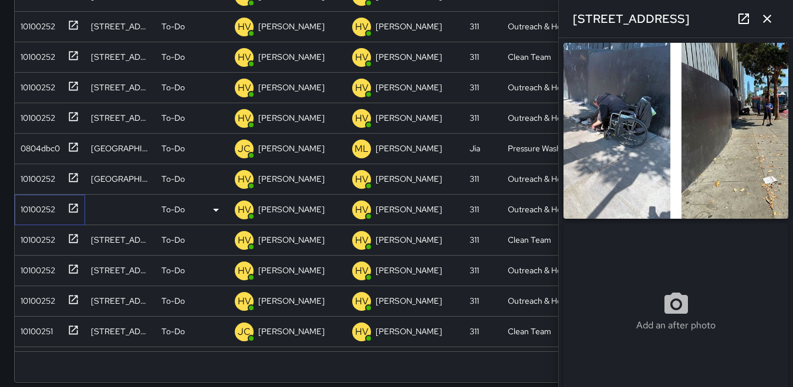
click at [31, 205] on div "10100252" at bounding box center [35, 207] width 39 height 16
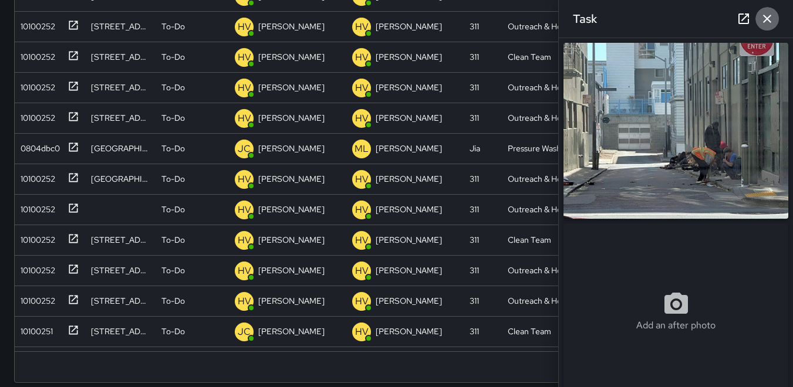
click at [769, 20] on icon "button" at bounding box center [767, 19] width 8 height 8
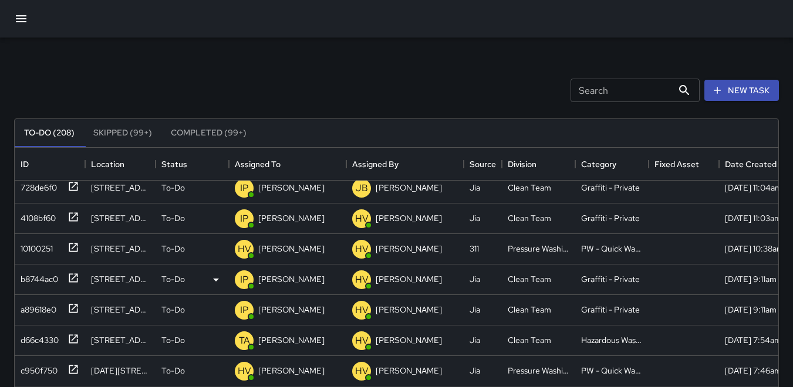
scroll to position [1026, 0]
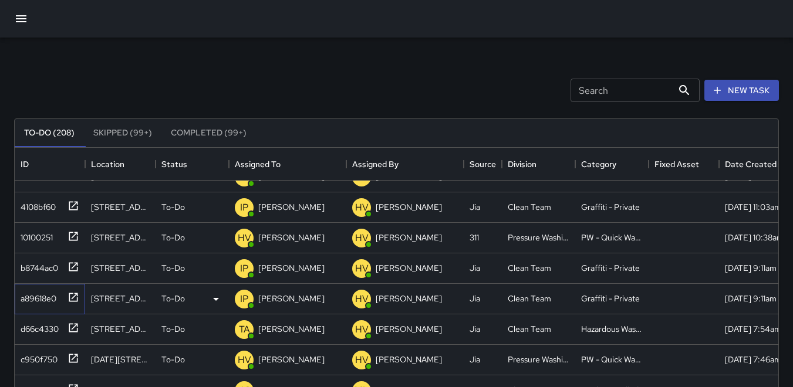
click at [38, 296] on div "a89618e0" at bounding box center [36, 296] width 41 height 16
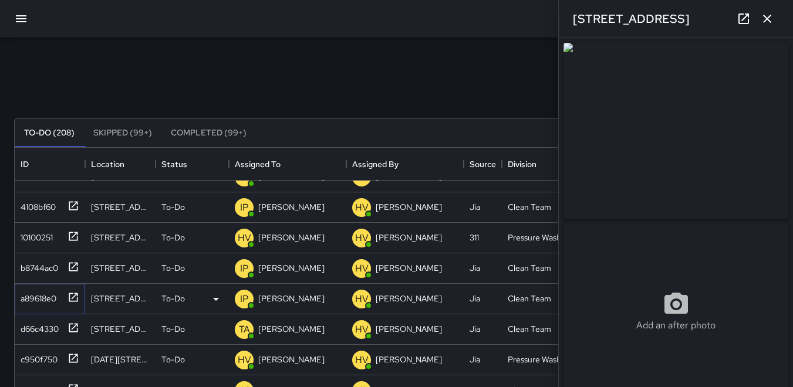
type input "**********"
click at [769, 18] on icon "button" at bounding box center [767, 19] width 14 height 14
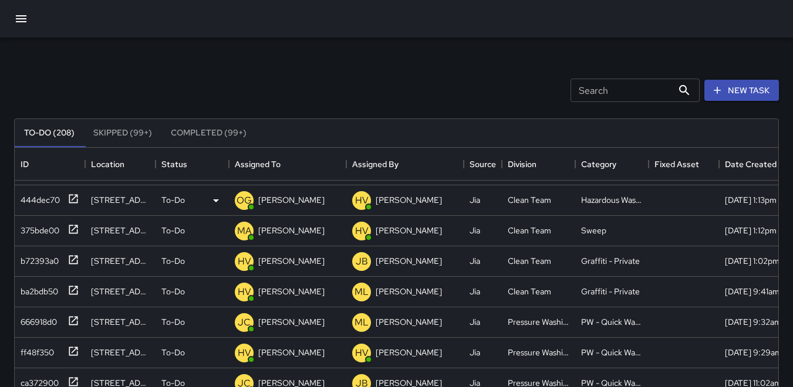
scroll to position [1555, 0]
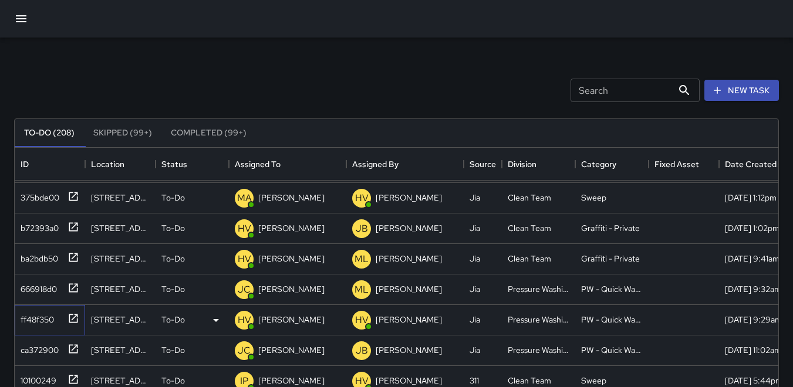
click at [32, 316] on div "ff48f350" at bounding box center [35, 317] width 38 height 16
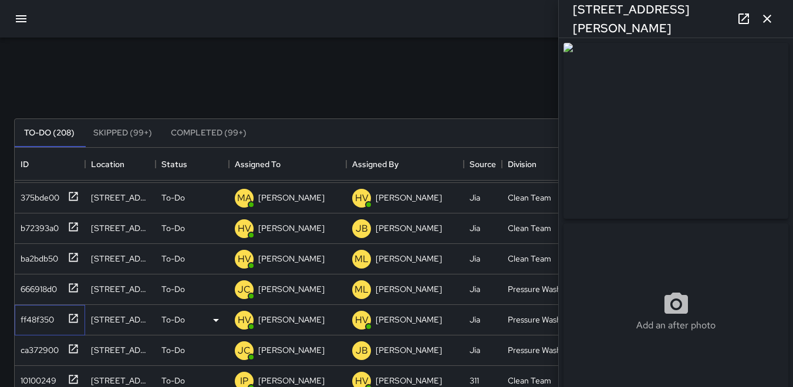
type input "**********"
click at [760, 24] on icon "button" at bounding box center [767, 19] width 14 height 14
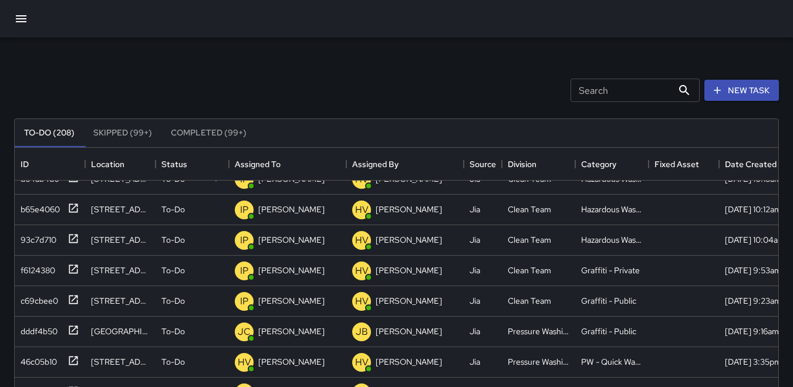
scroll to position [1907, 0]
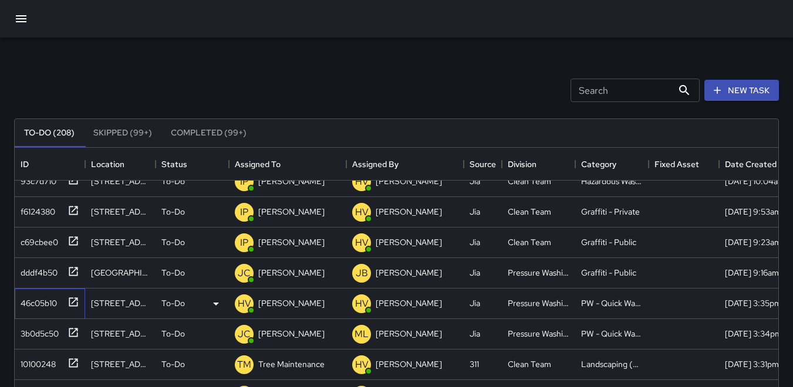
click at [26, 303] on div "46c05b10" at bounding box center [36, 301] width 41 height 16
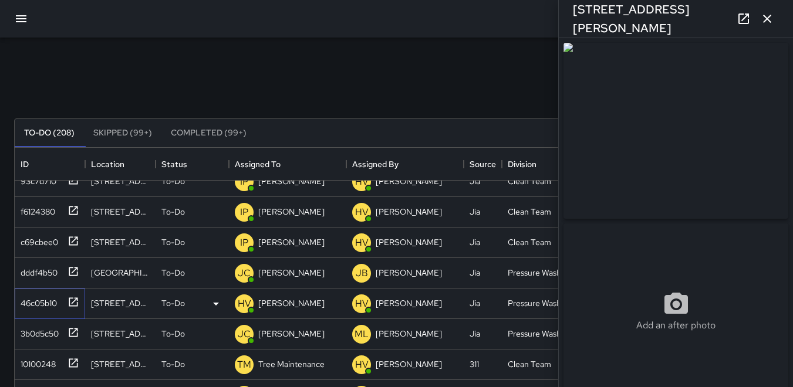
type input "**********"
click at [766, 16] on icon "button" at bounding box center [767, 19] width 14 height 14
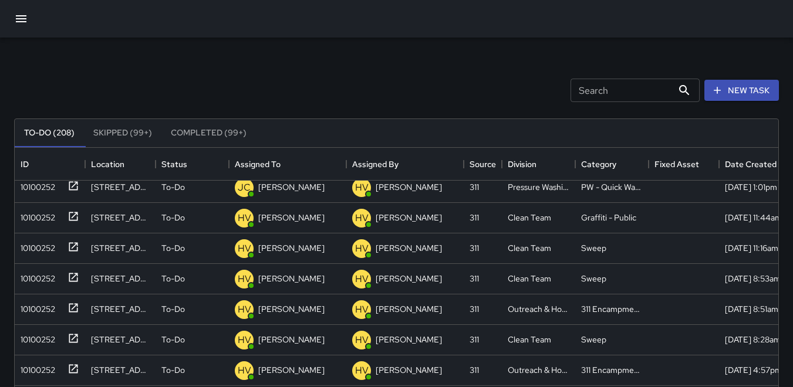
scroll to position [28, 0]
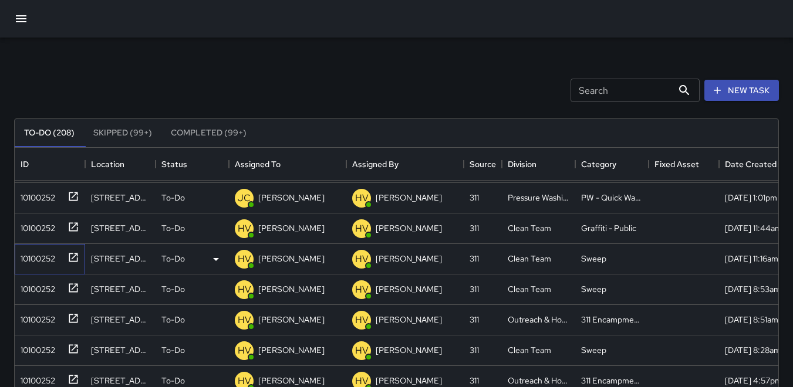
click at [51, 251] on div "10100252" at bounding box center [35, 256] width 39 height 16
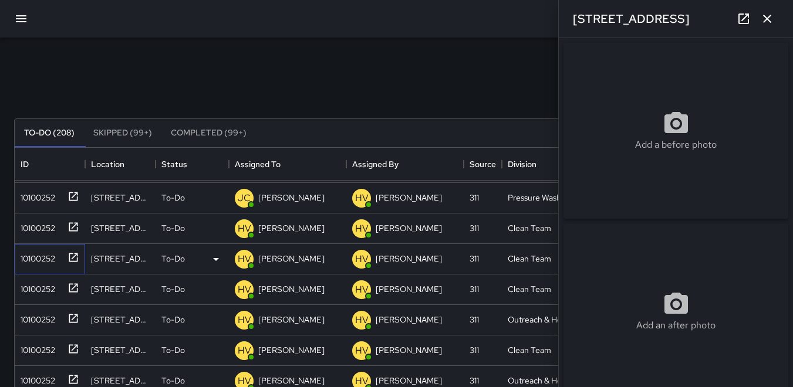
type input "**********"
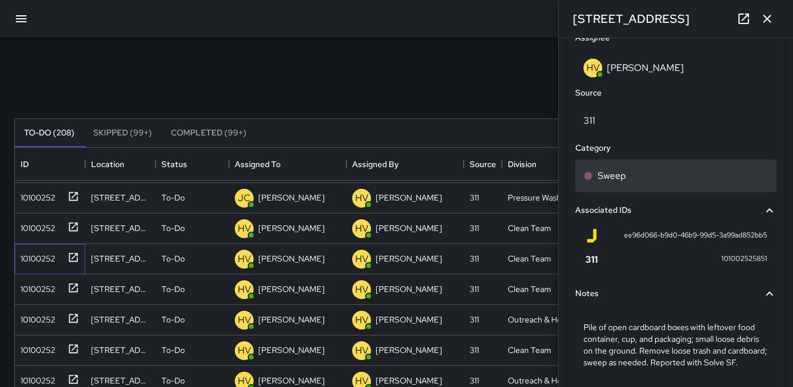
scroll to position [615, 0]
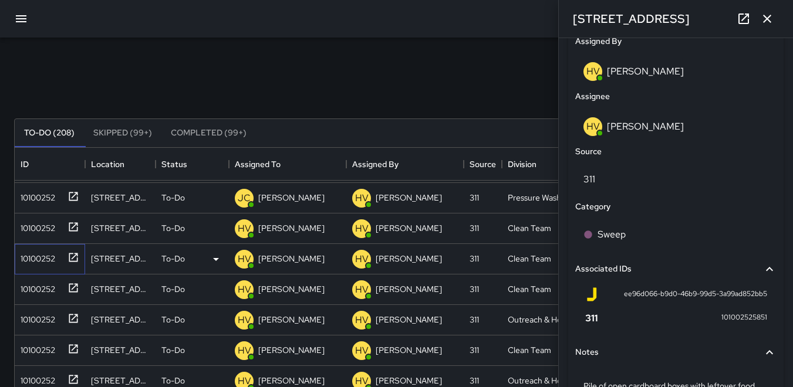
click at [48, 255] on div "10100252" at bounding box center [35, 256] width 39 height 16
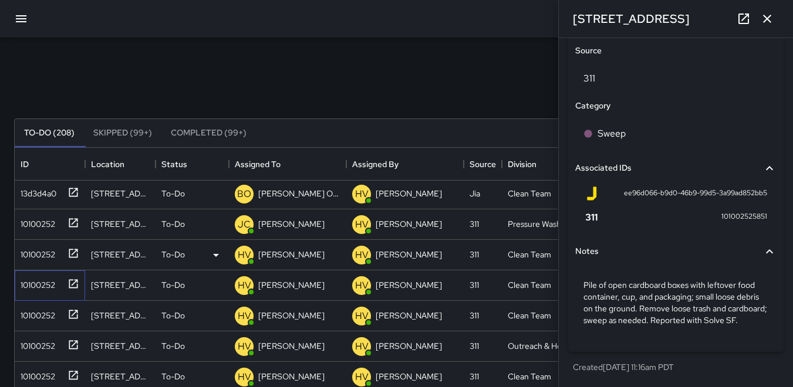
scroll to position [0, 0]
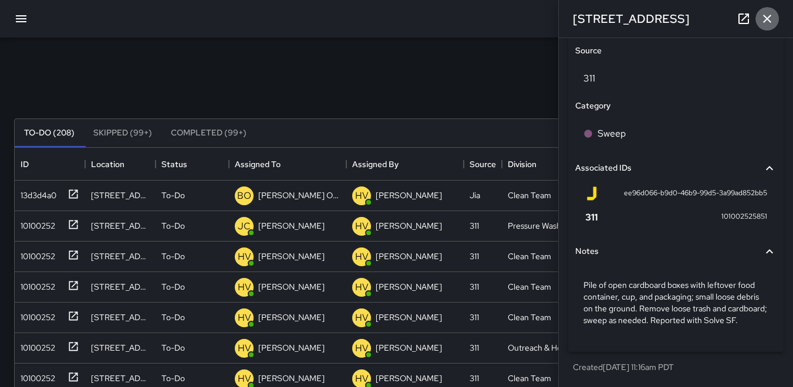
click at [767, 21] on icon "button" at bounding box center [767, 19] width 14 height 14
